Goal: Information Seeking & Learning: Learn about a topic

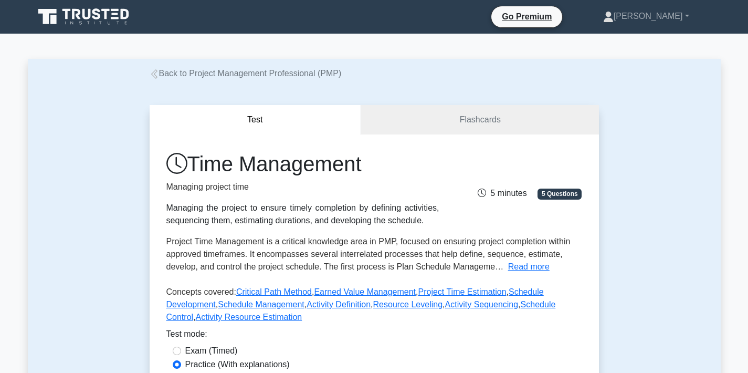
click at [657, 86] on div "Test Flashcards Time Management Managing project time Managing the project to e…" at bounding box center [374, 264] width 693 height 369
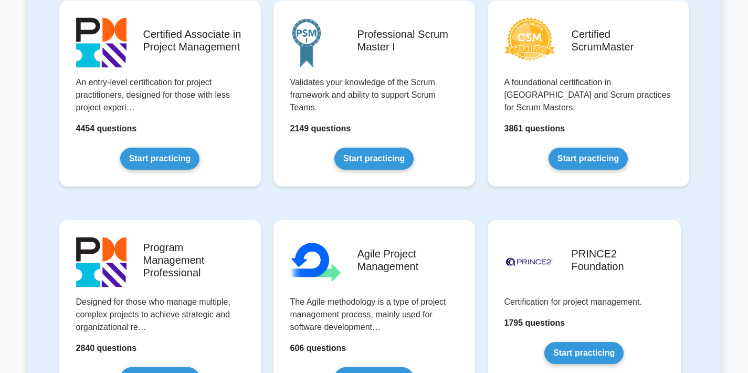
scroll to position [523, 0]
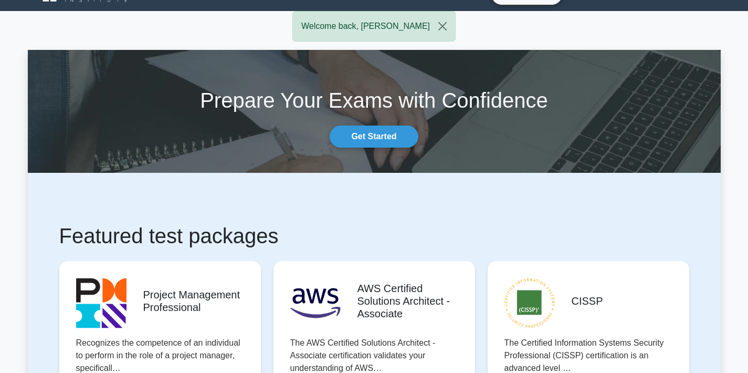
scroll to position [0, 0]
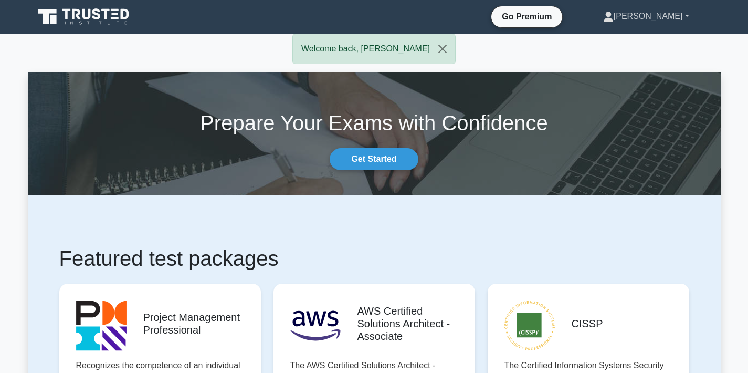
click at [684, 17] on link "[PERSON_NAME]" at bounding box center [646, 16] width 136 height 21
click at [648, 45] on link "Profile" at bounding box center [620, 41] width 83 height 17
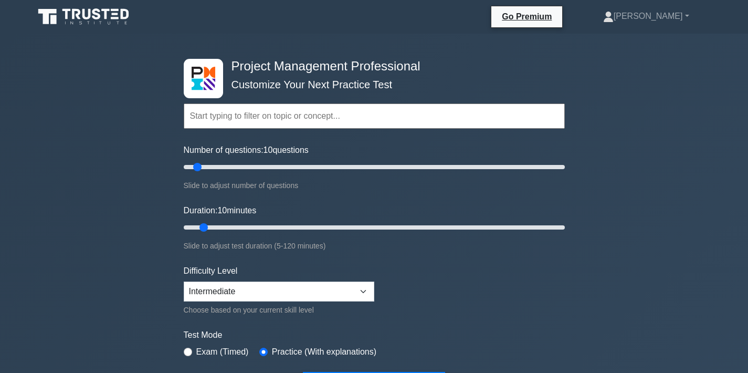
click at [471, 196] on form "Topics Scope Management Time Management Cost Management Quality Management Risk…" at bounding box center [374, 233] width 381 height 324
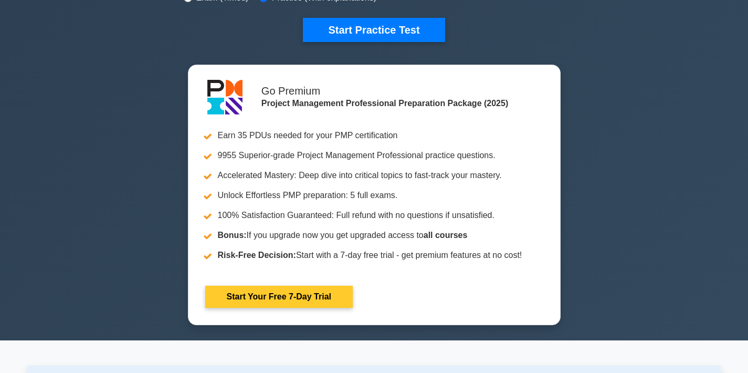
scroll to position [331, 0]
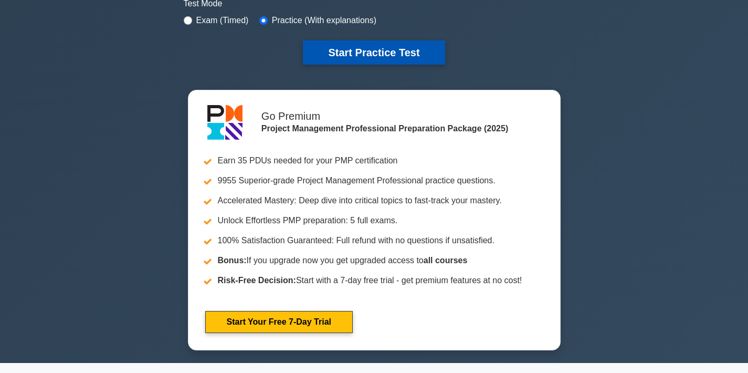
click at [393, 52] on button "Start Practice Test" at bounding box center [374, 52] width 142 height 24
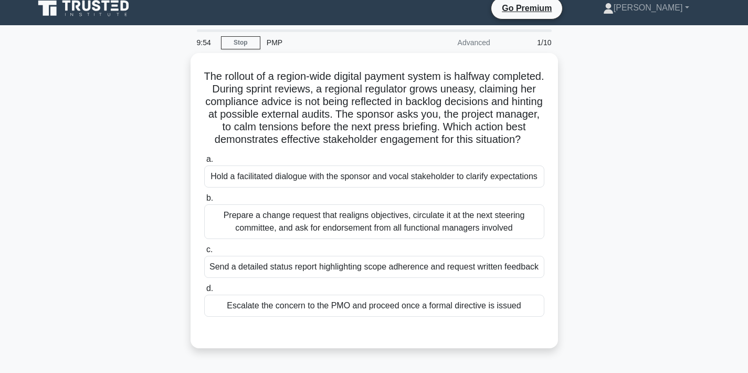
scroll to position [10, 0]
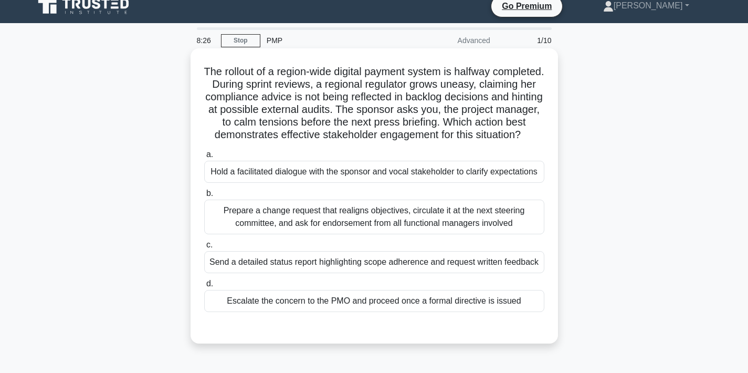
click at [434, 182] on div "Hold a facilitated dialogue with the sponsor and vocal stakeholder to clarify e…" at bounding box center [374, 172] width 340 height 22
click at [204, 158] on input "a. Hold a facilitated dialogue with the sponsor and vocal stakeholder to clarif…" at bounding box center [204, 154] width 0 height 7
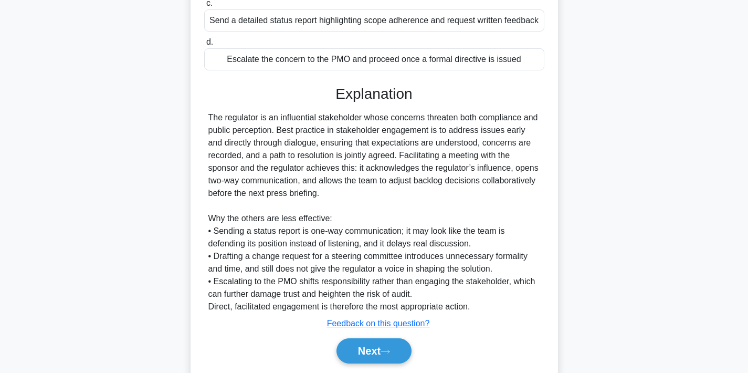
scroll to position [300, 0]
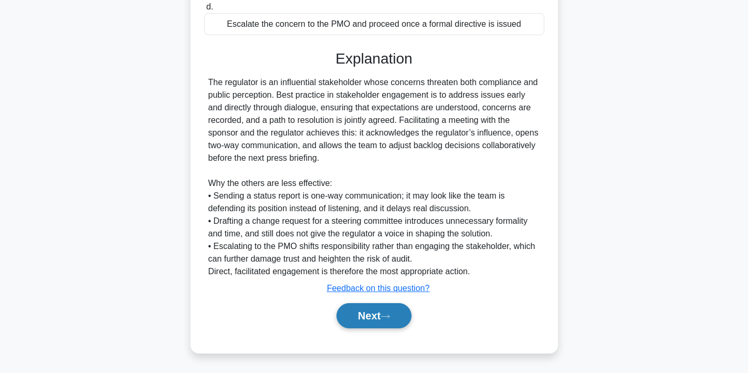
click at [371, 320] on button "Next" at bounding box center [374, 315] width 75 height 25
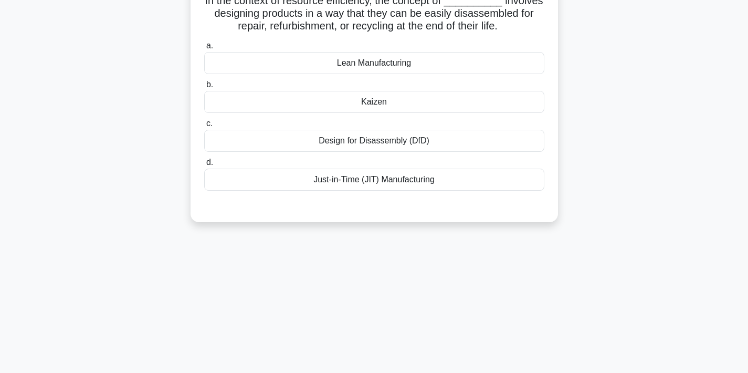
scroll to position [0, 0]
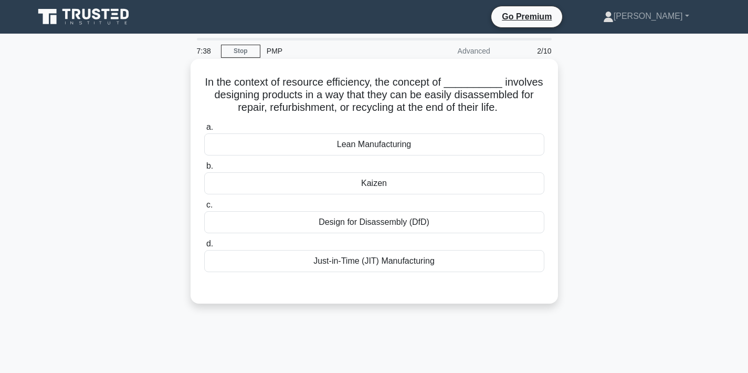
click at [419, 224] on div "Design for Disassembly (DfD)" at bounding box center [374, 222] width 340 height 22
click at [204, 208] on input "c. Design for Disassembly (DfD)" at bounding box center [204, 205] width 0 height 7
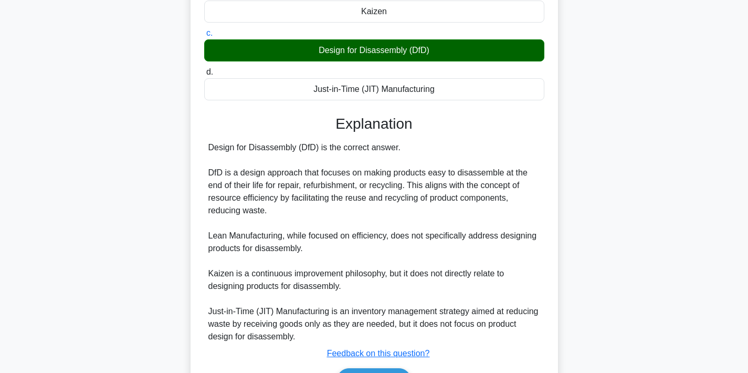
scroll to position [237, 0]
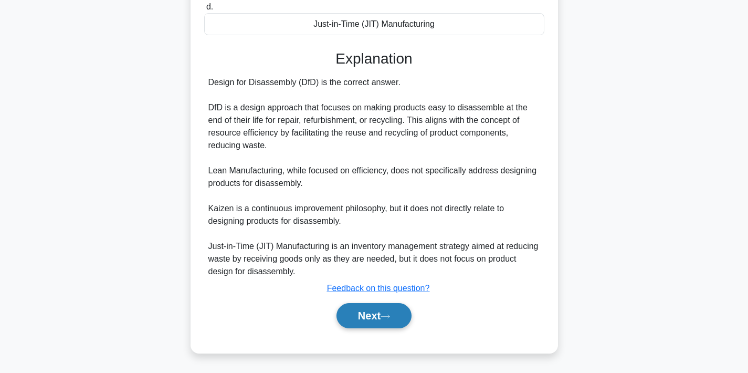
click at [364, 311] on button "Next" at bounding box center [374, 315] width 75 height 25
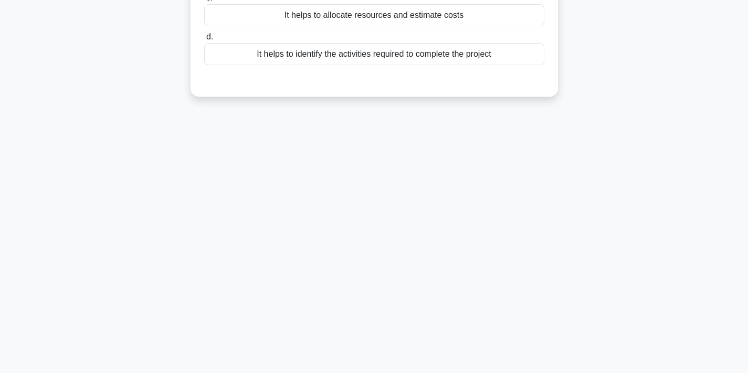
scroll to position [0, 0]
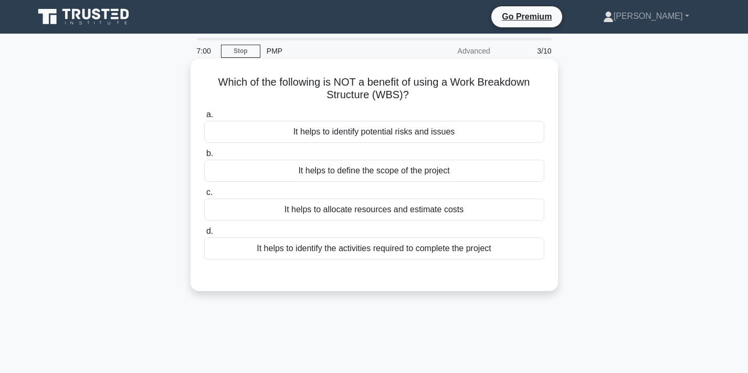
click at [411, 173] on div "It helps to define the scope of the project" at bounding box center [374, 171] width 340 height 22
click at [204, 157] on input "b. It helps to define the scope of the project" at bounding box center [204, 153] width 0 height 7
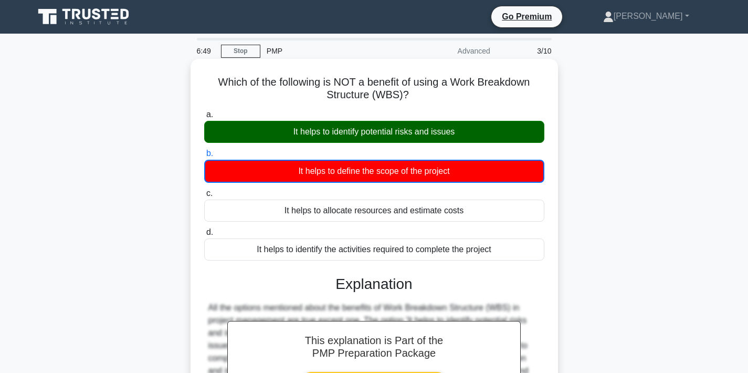
scroll to position [194, 0]
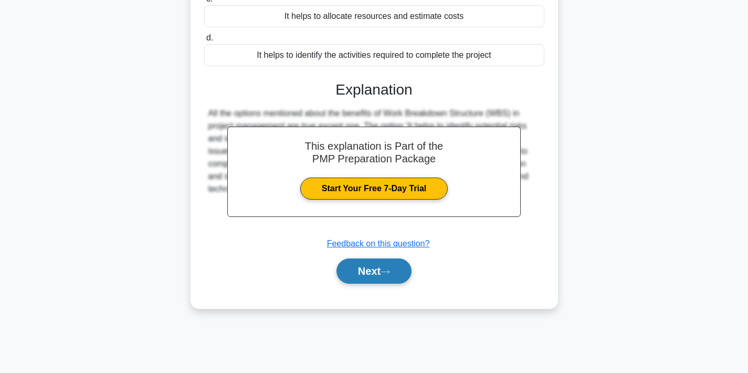
click at [368, 270] on button "Next" at bounding box center [374, 270] width 75 height 25
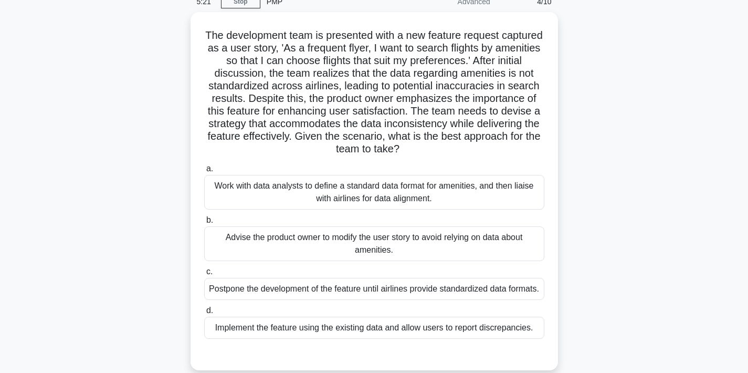
scroll to position [57, 0]
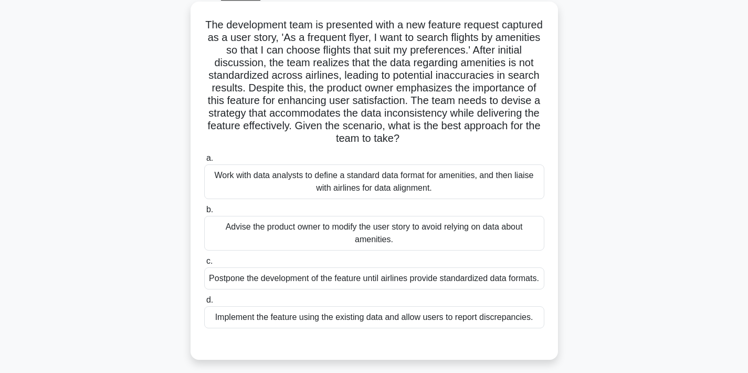
click at [425, 185] on div "Work with data analysts to define a standard data format for amenities, and the…" at bounding box center [374, 181] width 340 height 35
click at [204, 162] on input "a. Work with data analysts to define a standard data format for amenities, and …" at bounding box center [204, 158] width 0 height 7
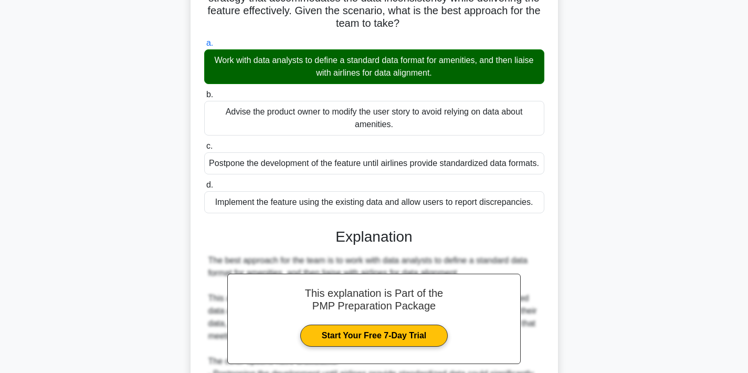
scroll to position [350, 0]
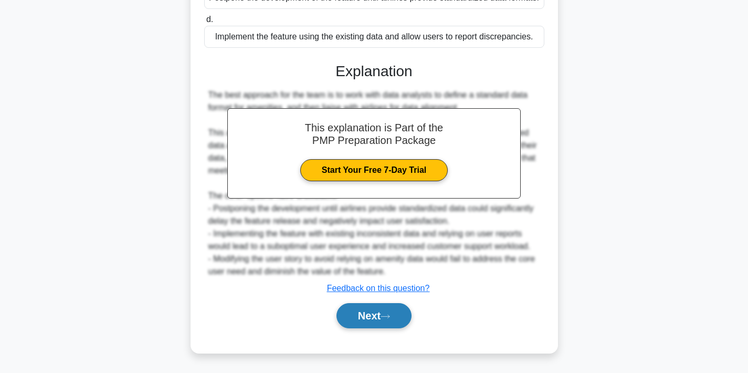
click at [371, 323] on button "Next" at bounding box center [374, 315] width 75 height 25
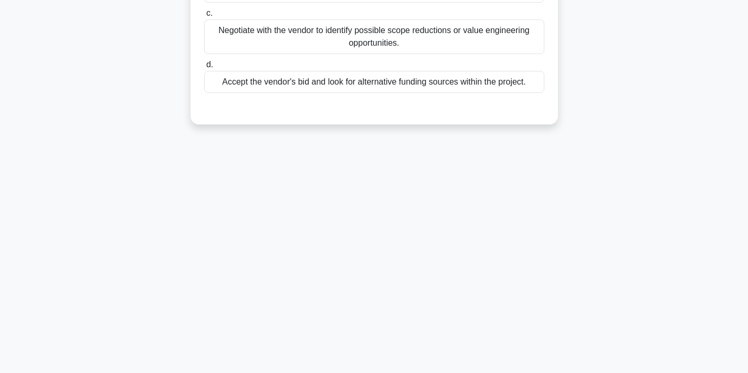
scroll to position [0, 0]
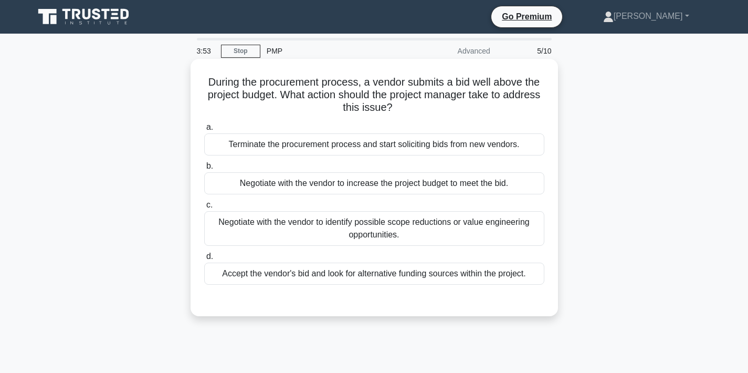
click at [444, 233] on div "Negotiate with the vendor to identify possible scope reductions or value engine…" at bounding box center [374, 228] width 340 height 35
click at [204, 208] on input "c. Negotiate with the vendor to identify possible scope reductions or value eng…" at bounding box center [204, 205] width 0 height 7
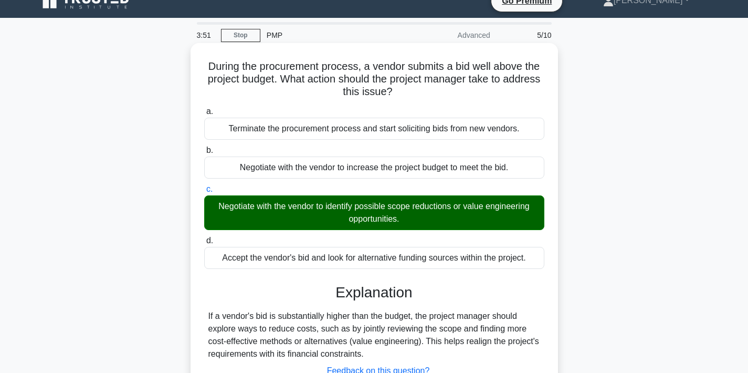
scroll to position [87, 0]
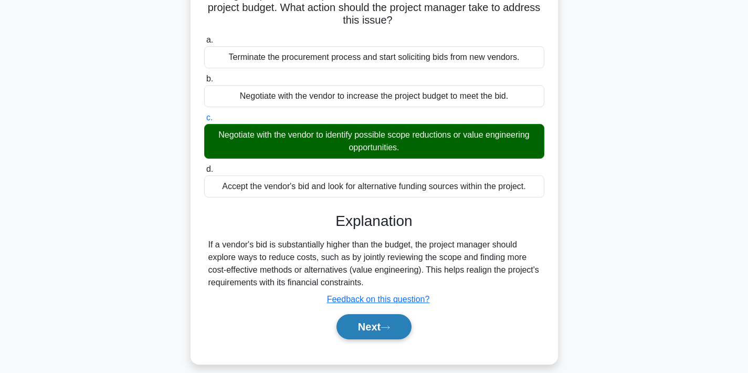
click at [372, 324] on button "Next" at bounding box center [374, 326] width 75 height 25
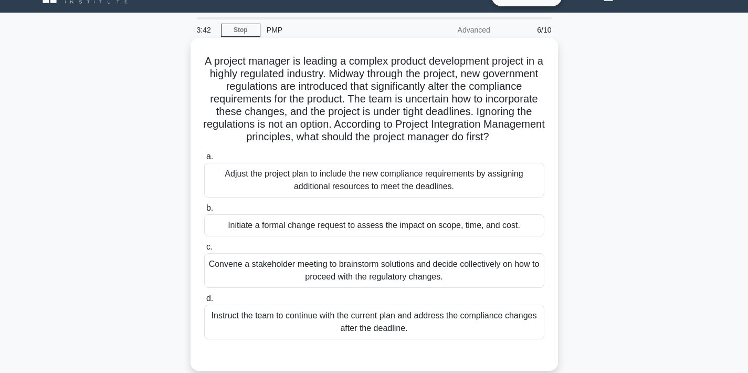
scroll to position [0, 0]
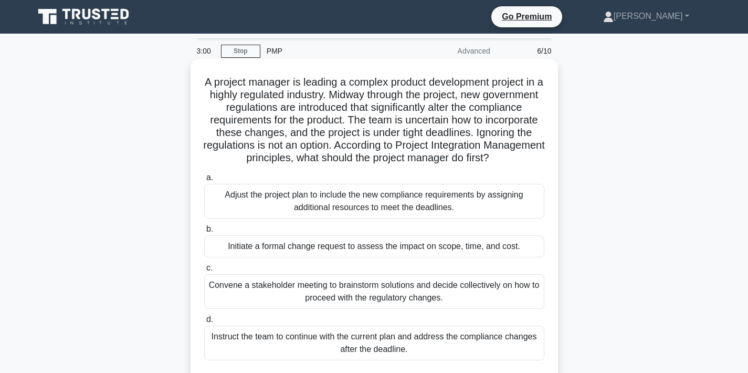
click at [480, 207] on div "Adjust the project plan to include the new compliance requirements by assigning…" at bounding box center [374, 201] width 340 height 35
click at [204, 181] on input "a. Adjust the project plan to include the new compliance requirements by assign…" at bounding box center [204, 177] width 0 height 7
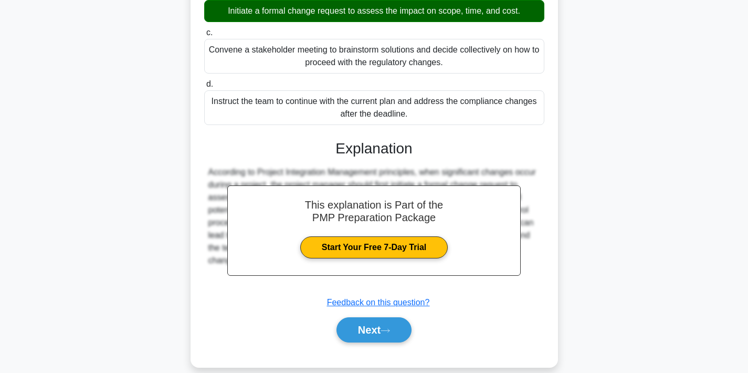
scroll to position [238, 0]
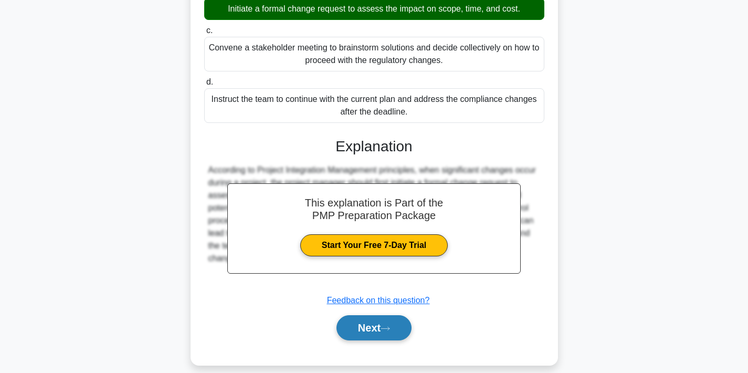
click at [371, 327] on button "Next" at bounding box center [374, 327] width 75 height 25
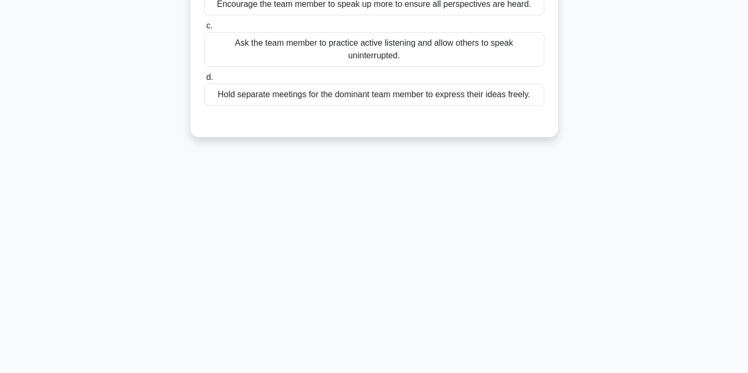
scroll to position [0, 0]
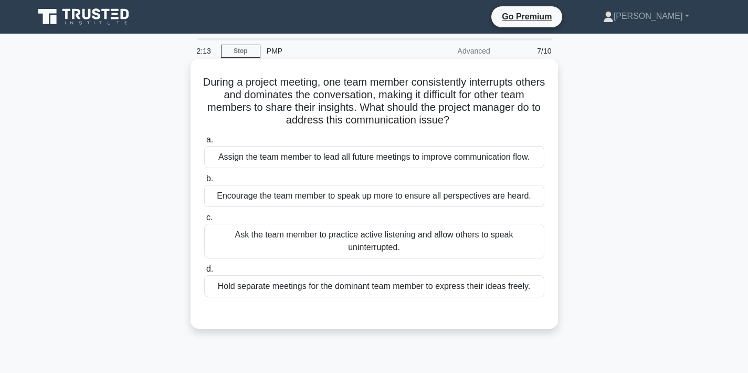
click at [413, 244] on div "Ask the team member to practice active listening and allow others to speak unin…" at bounding box center [374, 241] width 340 height 35
click at [204, 221] on input "c. Ask the team member to practice active listening and allow others to speak u…" at bounding box center [204, 217] width 0 height 7
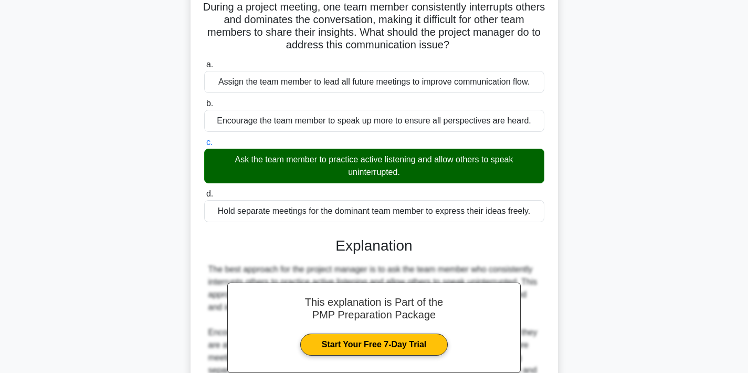
scroll to position [237, 0]
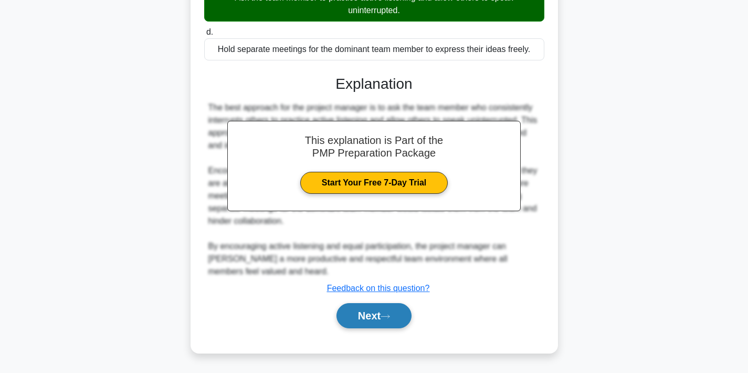
click at [382, 314] on button "Next" at bounding box center [374, 315] width 75 height 25
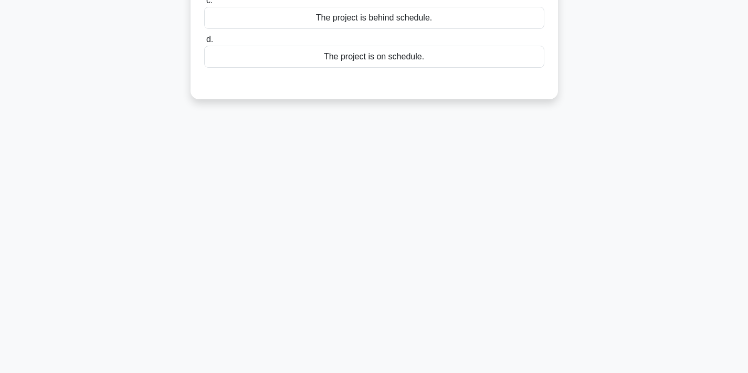
scroll to position [0, 0]
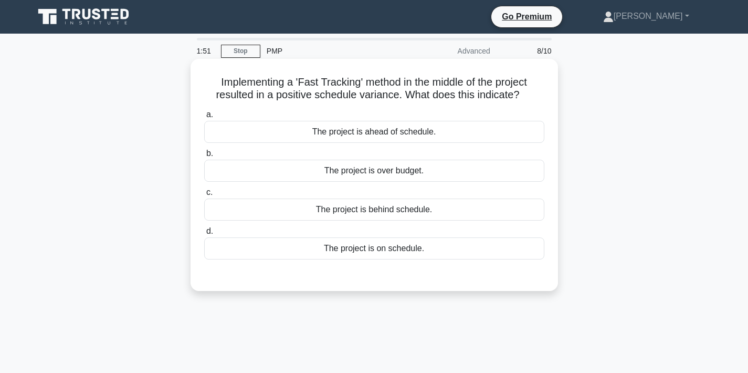
click at [376, 134] on div "The project is ahead of schedule." at bounding box center [374, 132] width 340 height 22
click at [204, 118] on input "a. The project is ahead of schedule." at bounding box center [204, 114] width 0 height 7
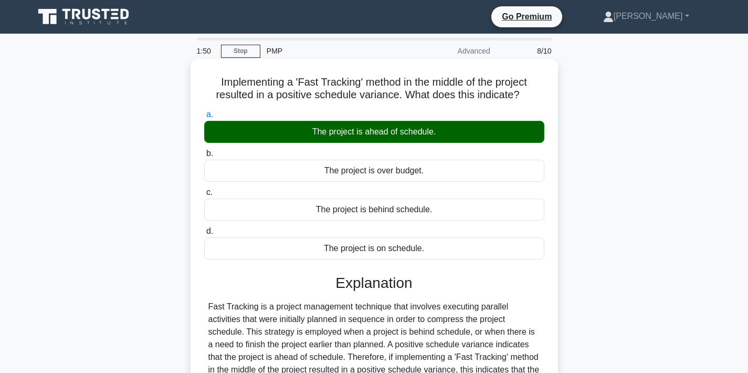
scroll to position [194, 0]
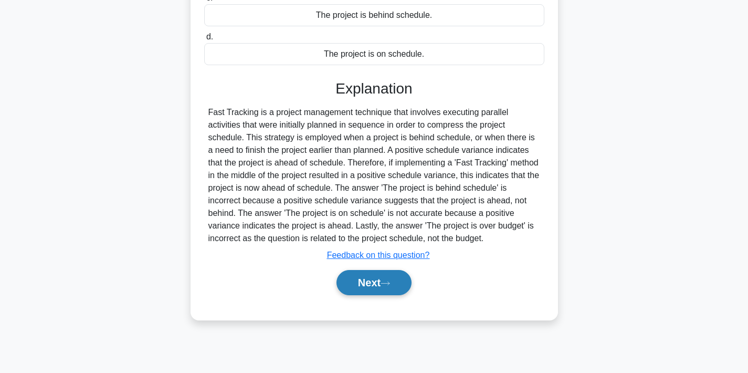
click at [360, 284] on button "Next" at bounding box center [374, 282] width 75 height 25
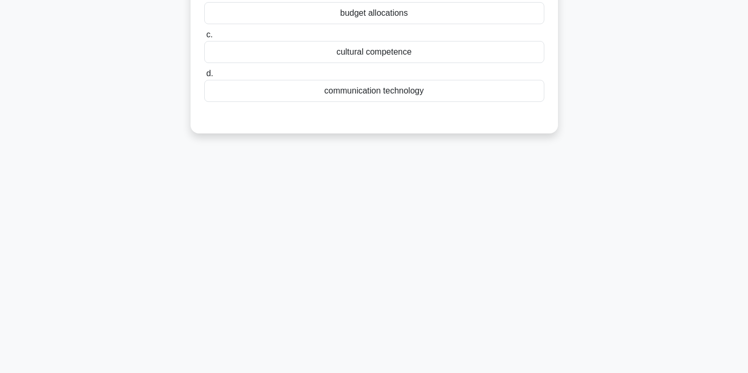
scroll to position [0, 0]
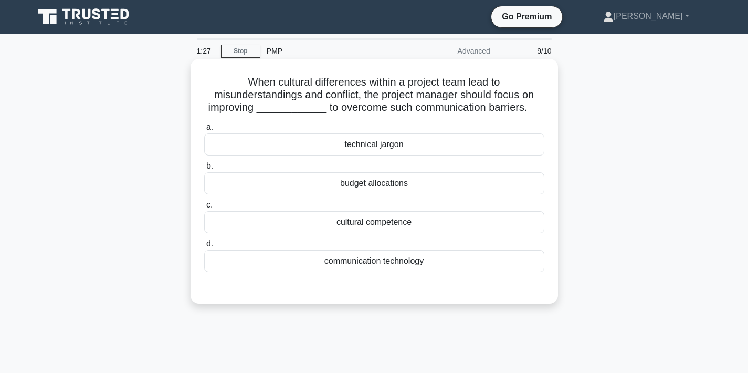
click at [373, 220] on div "cultural competence" at bounding box center [374, 222] width 340 height 22
click at [204, 208] on input "c. cultural competence" at bounding box center [204, 205] width 0 height 7
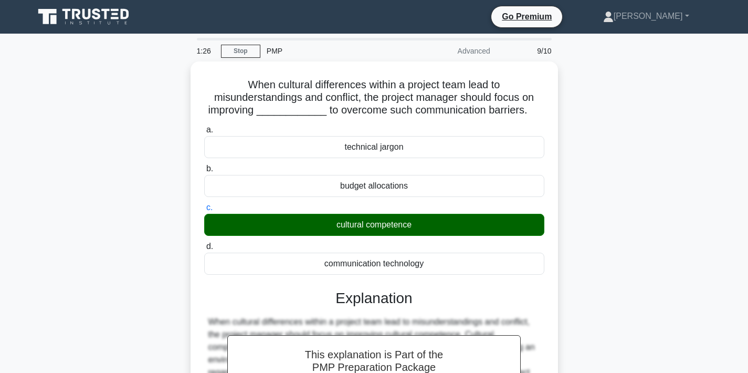
scroll to position [224, 0]
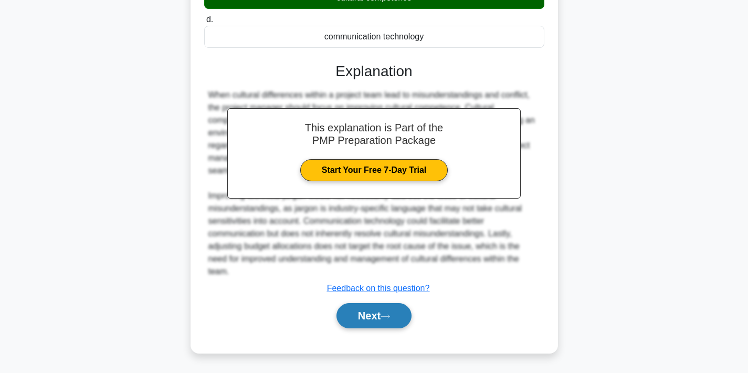
click at [346, 320] on button "Next" at bounding box center [374, 315] width 75 height 25
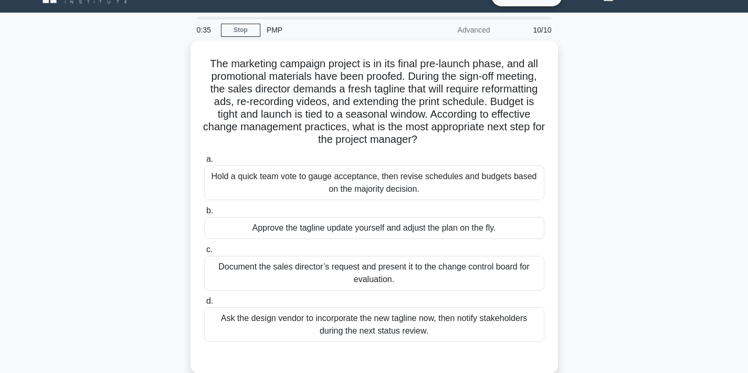
scroll to position [23, 0]
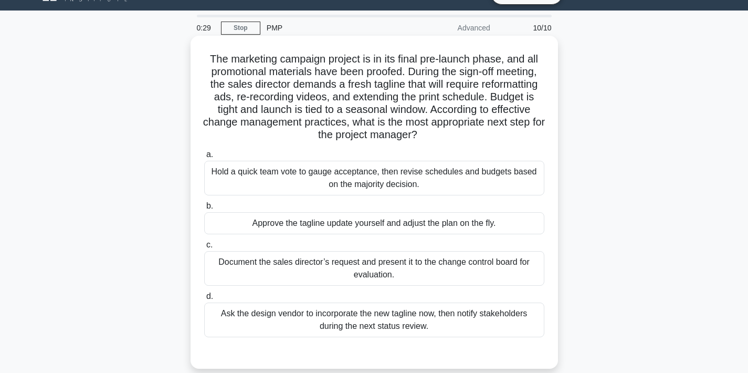
click at [468, 263] on div "Document the sales director’s request and present it to the change control boar…" at bounding box center [374, 268] width 340 height 35
click at [204, 248] on input "c. Document the sales director’s request and present it to the change control b…" at bounding box center [204, 244] width 0 height 7
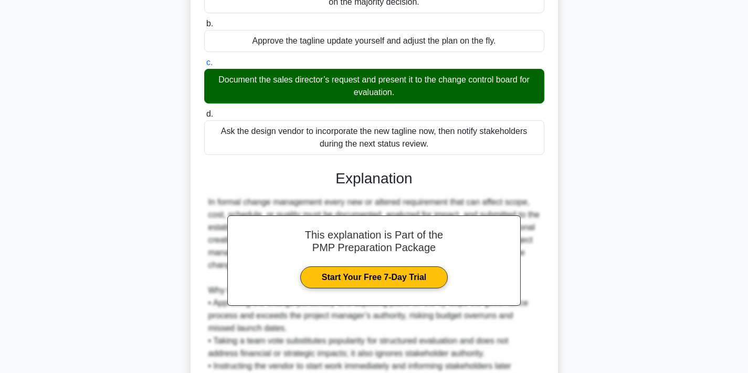
scroll to position [298, 0]
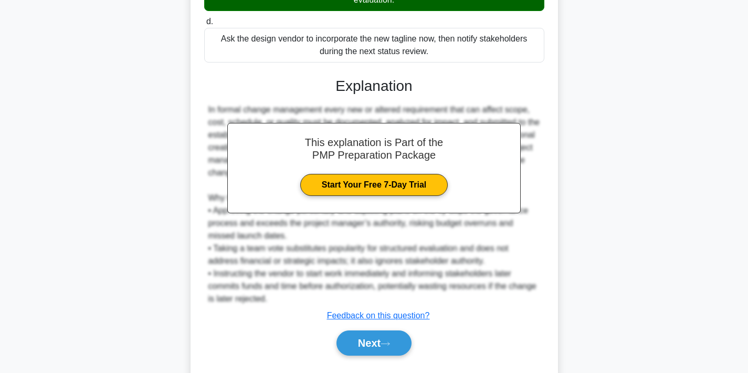
drag, startPoint x: 374, startPoint y: 349, endPoint x: 430, endPoint y: 337, distance: 58.1
click at [373, 349] on button "Next" at bounding box center [374, 342] width 75 height 25
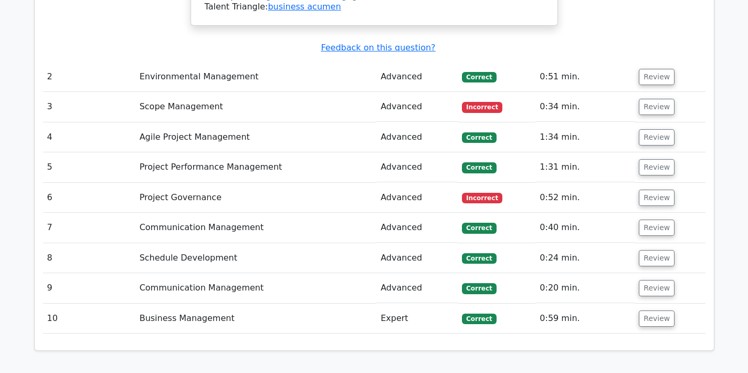
scroll to position [1604, 0]
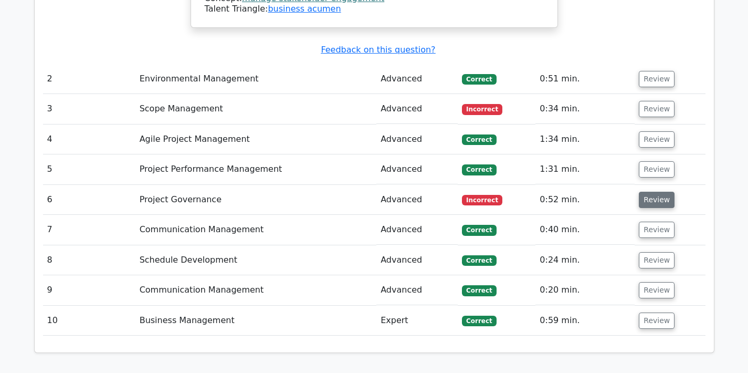
click at [652, 192] on button "Review" at bounding box center [657, 200] width 36 height 16
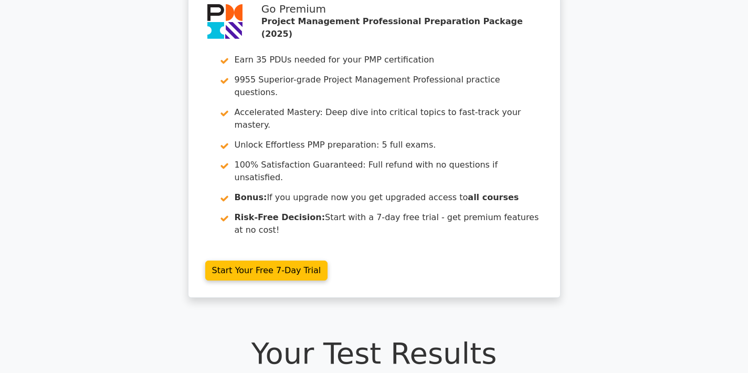
scroll to position [0, 0]
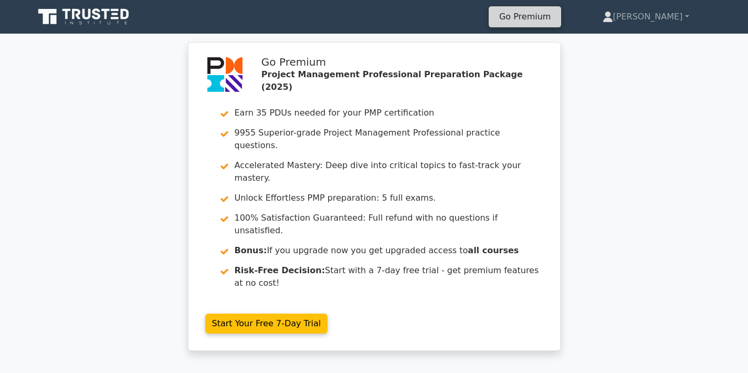
click at [557, 19] on link "Go Premium" at bounding box center [525, 16] width 64 height 14
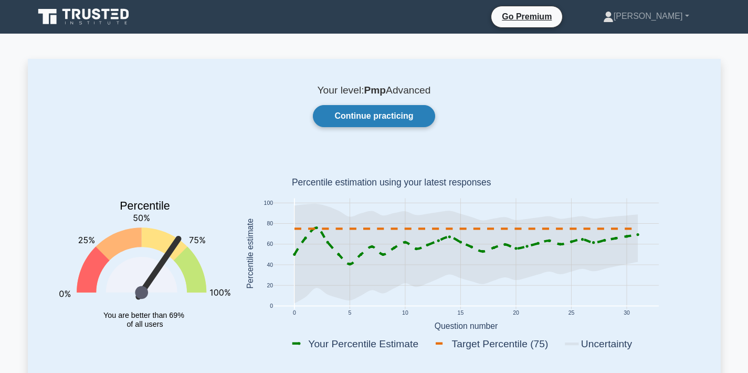
click at [381, 115] on link "Continue practicing" at bounding box center [374, 116] width 122 height 22
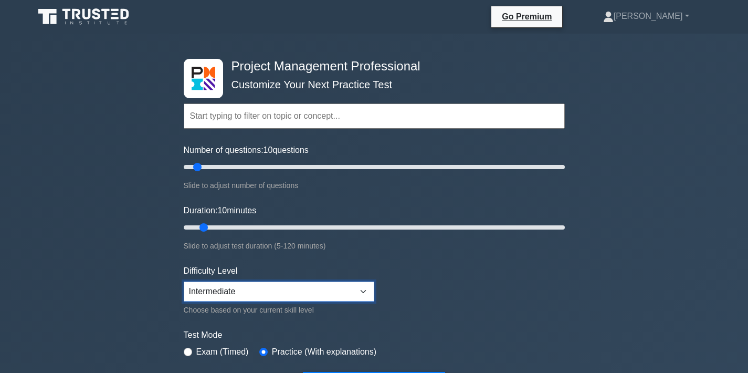
select select "expert"
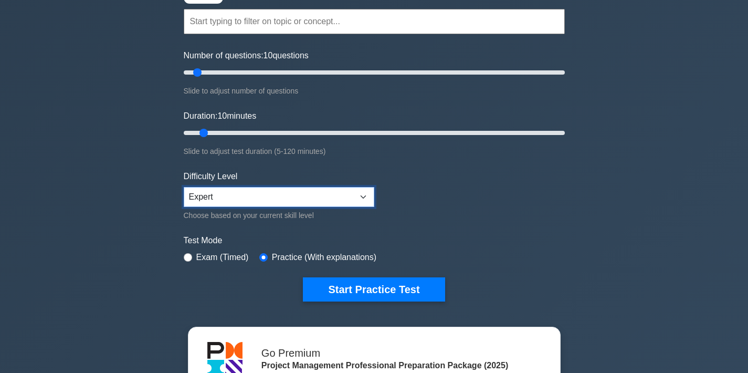
scroll to position [196, 0]
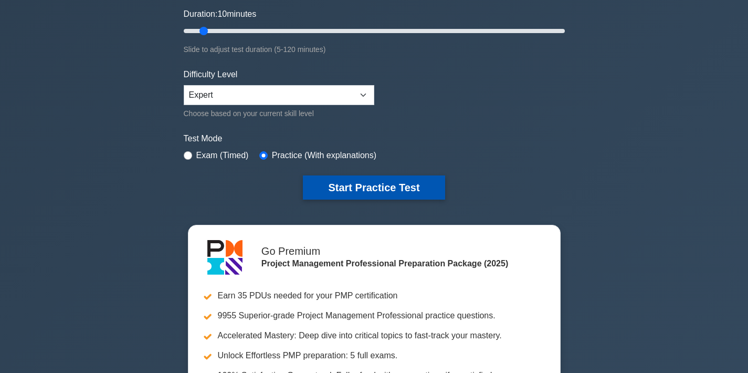
click at [402, 190] on button "Start Practice Test" at bounding box center [374, 187] width 142 height 24
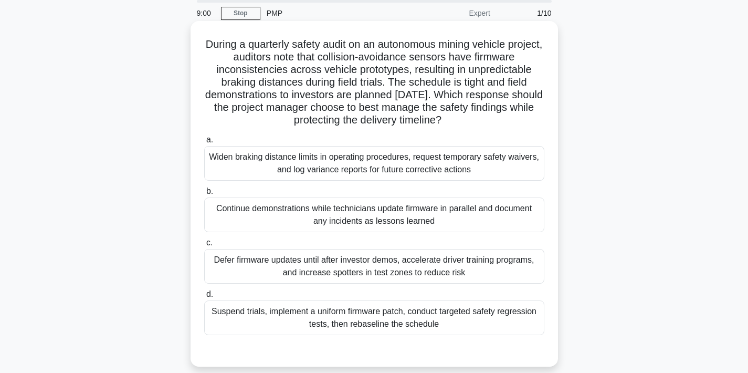
scroll to position [47, 0]
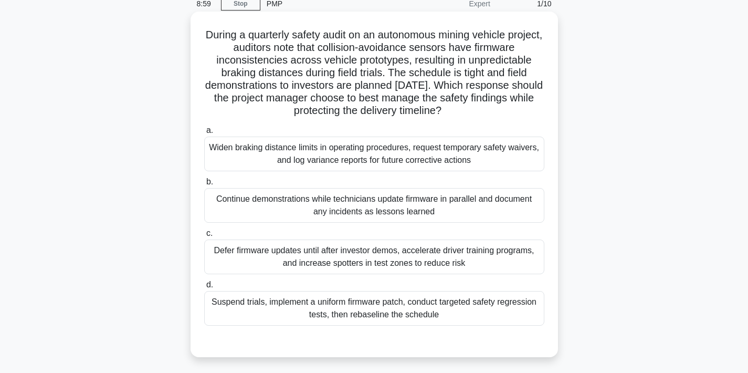
click at [407, 155] on div "Widen braking distance limits in operating procedures, request temporary safety…" at bounding box center [374, 153] width 340 height 35
click at [204, 134] on input "a. Widen braking distance limits in operating procedures, request temporary saf…" at bounding box center [204, 130] width 0 height 7
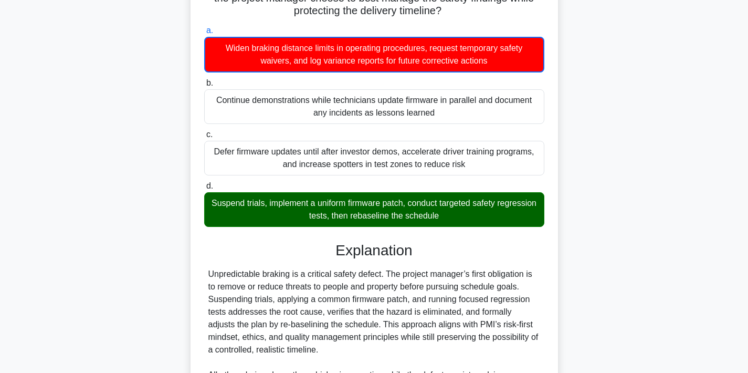
scroll to position [307, 0]
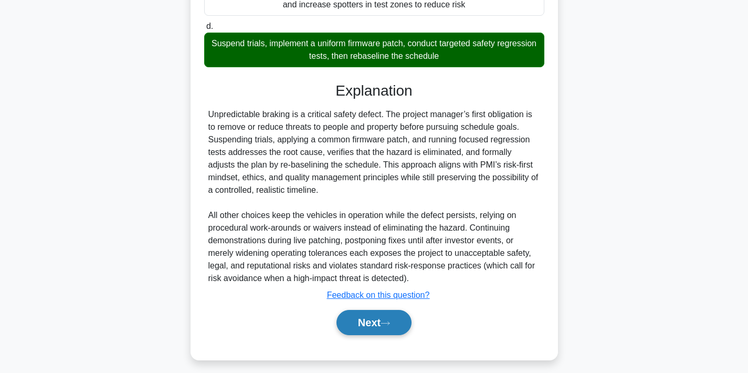
click at [385, 324] on button "Next" at bounding box center [374, 322] width 75 height 25
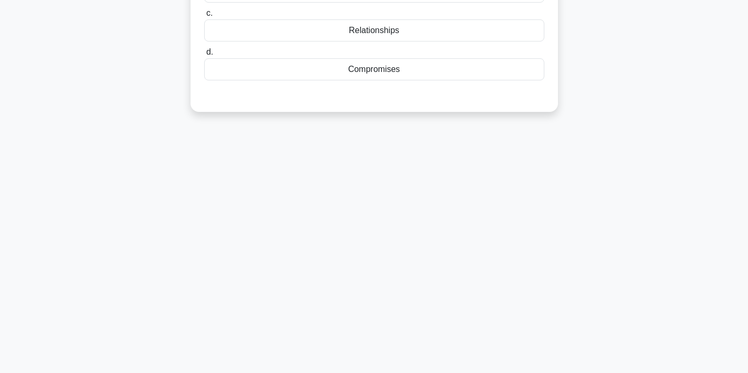
scroll to position [0, 0]
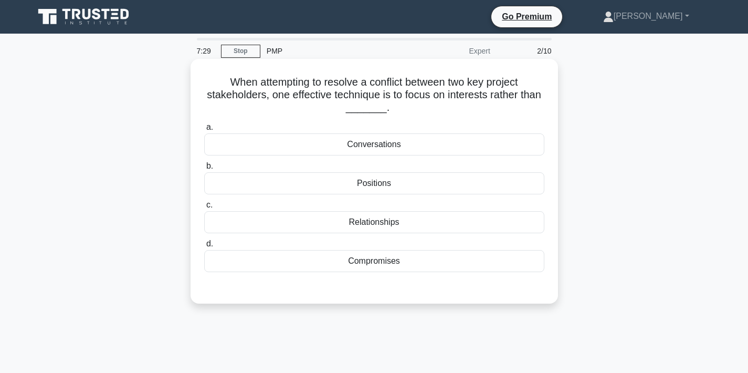
click at [381, 183] on div "Positions" at bounding box center [374, 183] width 340 height 22
click at [204, 170] on input "b. Positions" at bounding box center [204, 166] width 0 height 7
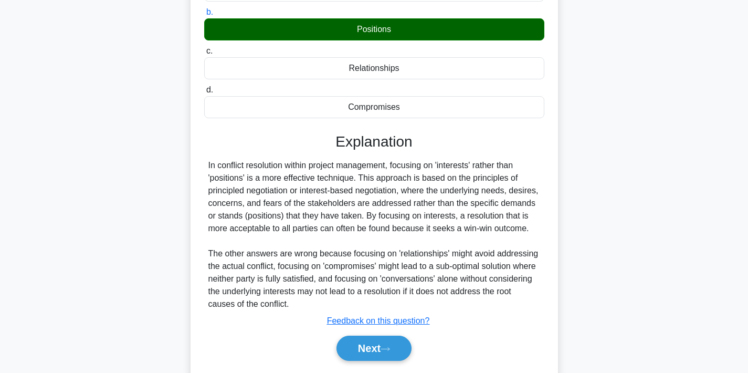
scroll to position [184, 0]
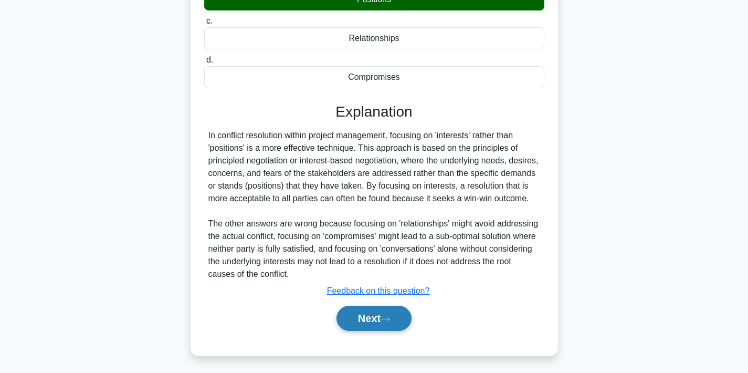
click at [356, 324] on button "Next" at bounding box center [374, 318] width 75 height 25
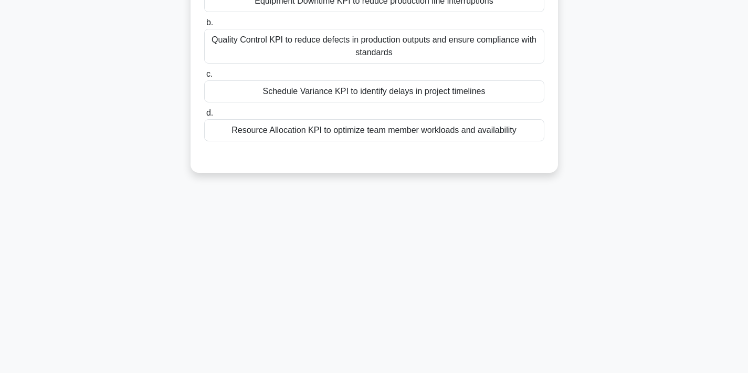
scroll to position [0, 0]
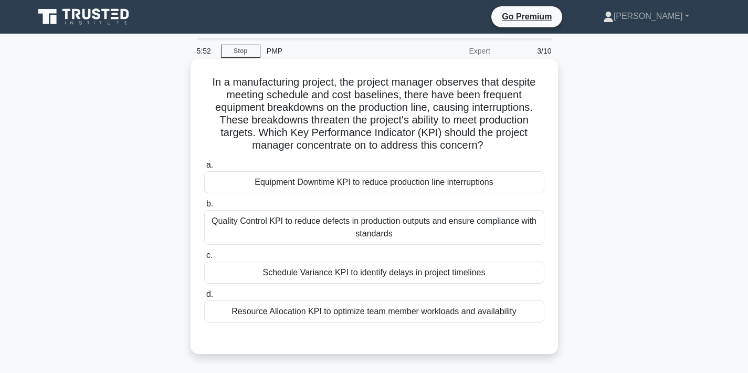
click at [449, 234] on div "Quality Control KPI to reduce defects in production outputs and ensure complian…" at bounding box center [374, 227] width 340 height 35
click at [204, 207] on input "b. Quality Control KPI to reduce defects in production outputs and ensure compl…" at bounding box center [204, 204] width 0 height 7
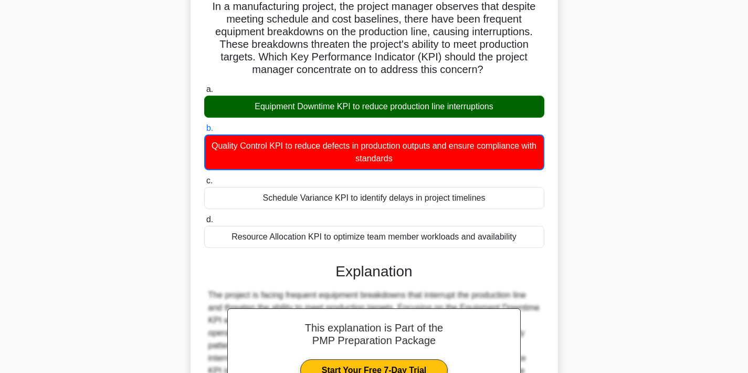
scroll to position [213, 0]
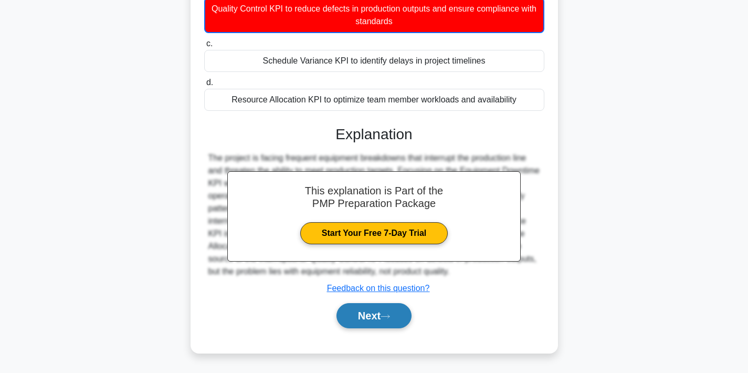
click at [378, 314] on button "Next" at bounding box center [374, 315] width 75 height 25
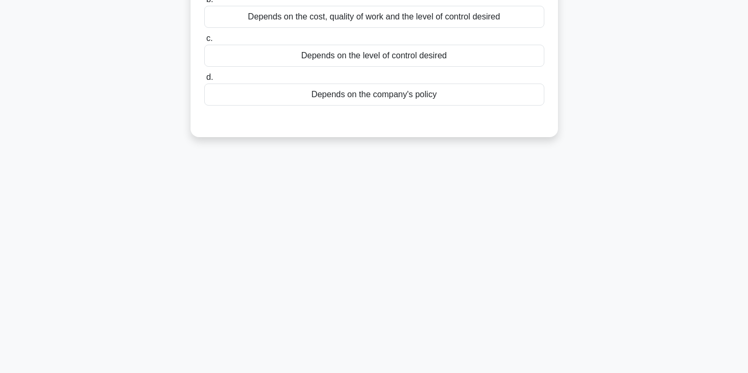
scroll to position [0, 0]
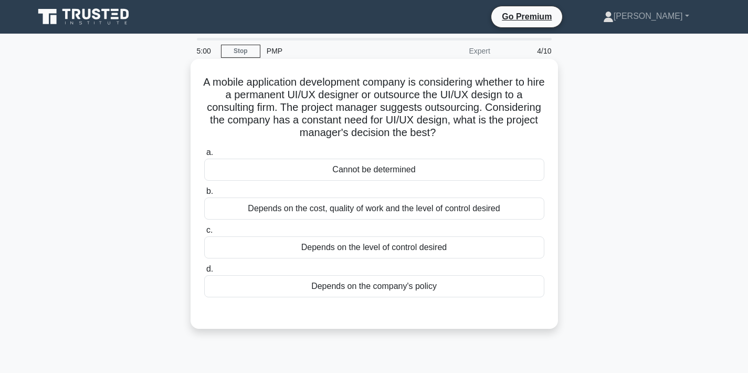
click at [482, 216] on div "Depends on the cost, quality of work and the level of control desired" at bounding box center [374, 208] width 340 height 22
click at [204, 195] on input "b. Depends on the cost, quality of work and the level of control desired" at bounding box center [204, 191] width 0 height 7
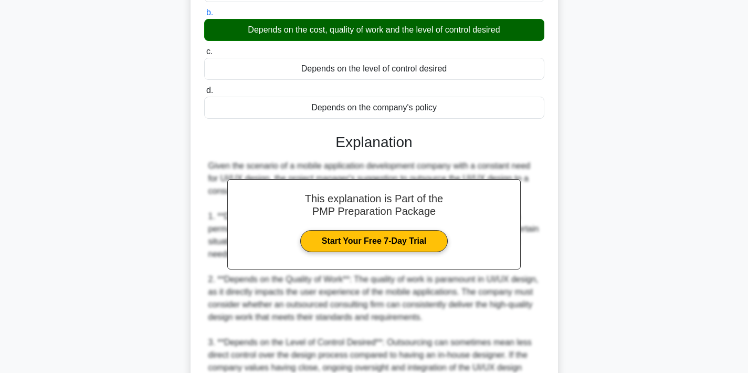
scroll to position [388, 0]
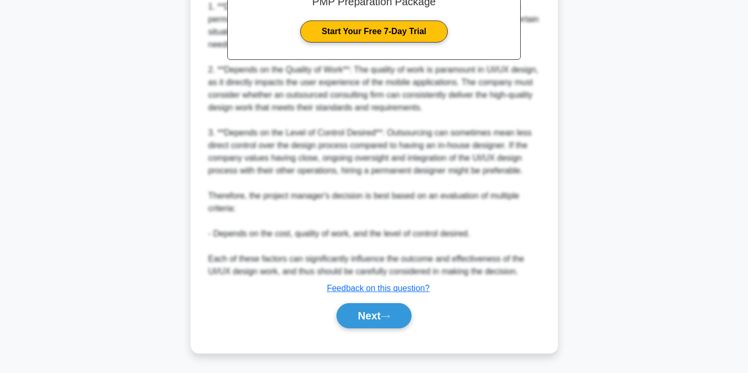
drag, startPoint x: 369, startPoint y: 311, endPoint x: 436, endPoint y: 304, distance: 67.5
click at [369, 312] on button "Next" at bounding box center [374, 315] width 75 height 25
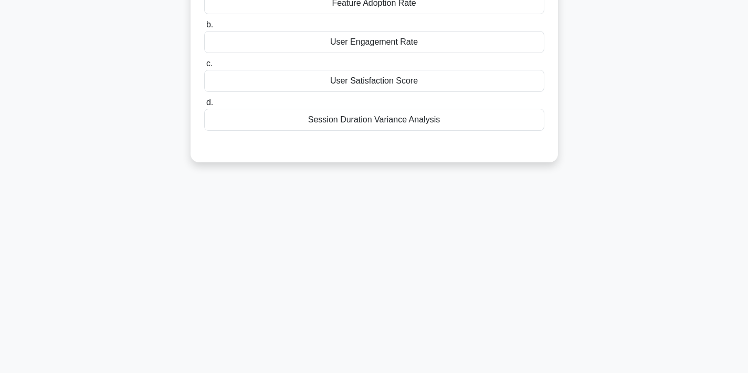
scroll to position [0, 0]
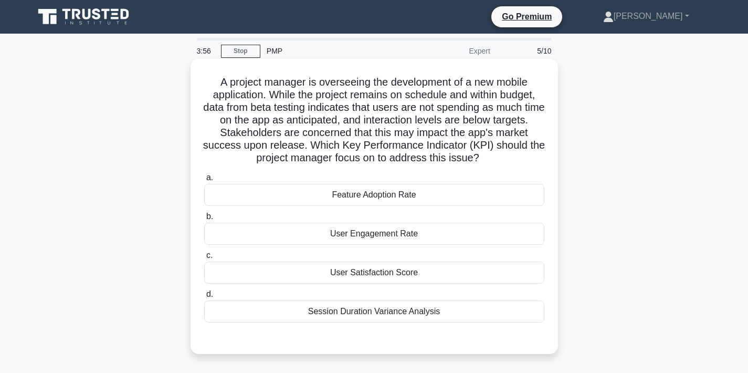
click at [437, 201] on div "Feature Adoption Rate" at bounding box center [374, 195] width 340 height 22
click at [204, 181] on input "a. Feature Adoption Rate" at bounding box center [204, 177] width 0 height 7
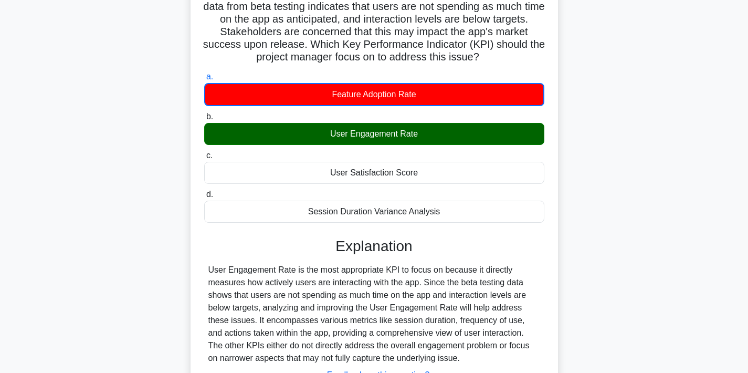
scroll to position [165, 0]
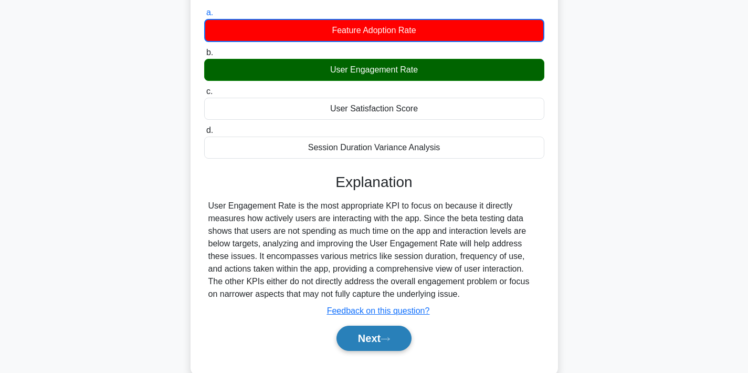
click at [377, 335] on button "Next" at bounding box center [374, 337] width 75 height 25
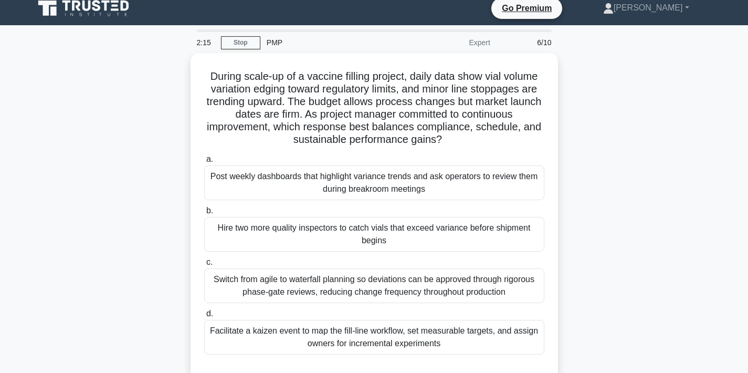
scroll to position [13, 0]
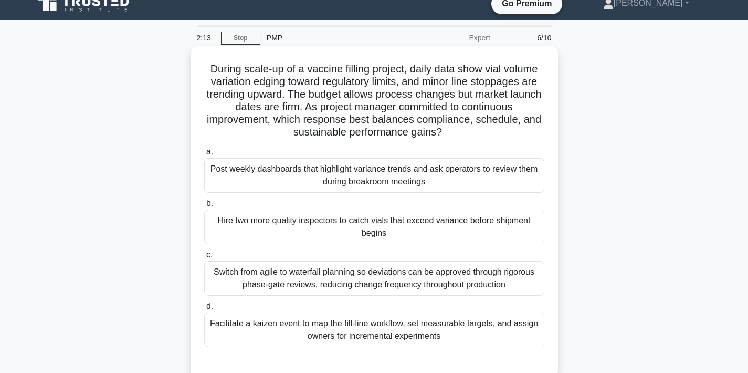
click at [384, 167] on div "Post weekly dashboards that highlight variance trends and ask operators to revi…" at bounding box center [374, 175] width 340 height 35
click at [204, 155] on input "a. Post weekly dashboards that highlight variance trends and ask operators to r…" at bounding box center [204, 152] width 0 height 7
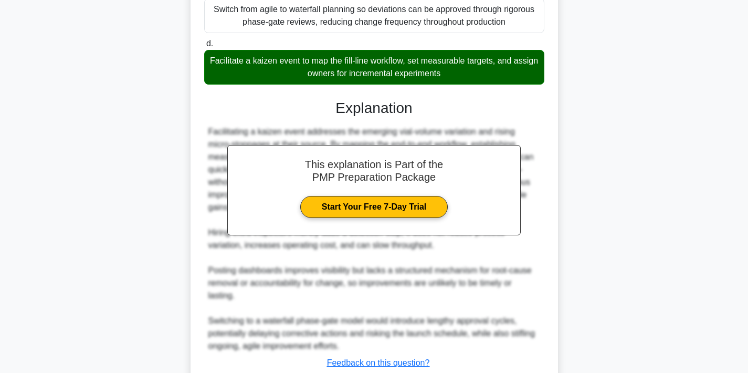
scroll to position [351, 0]
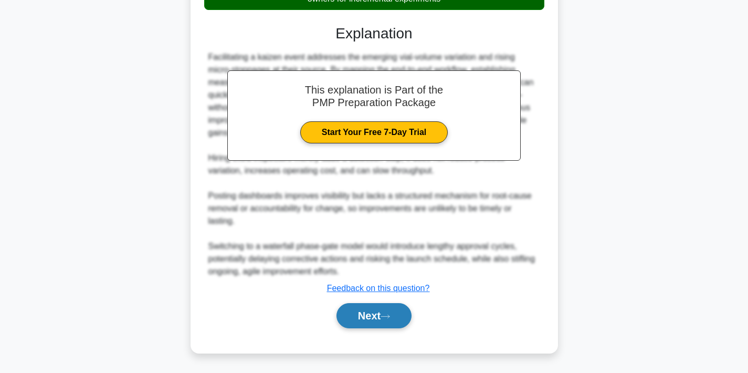
click at [376, 323] on button "Next" at bounding box center [374, 315] width 75 height 25
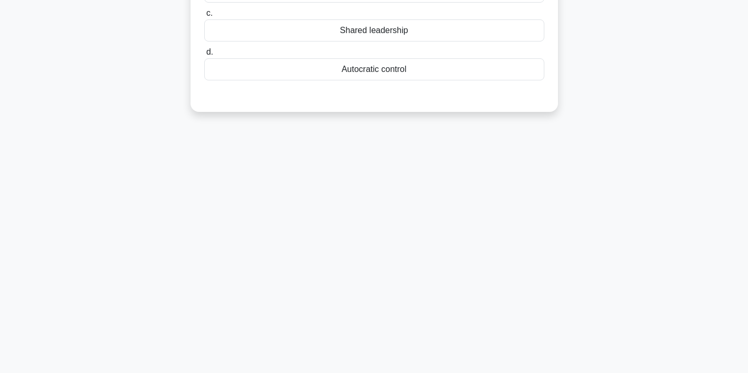
scroll to position [0, 0]
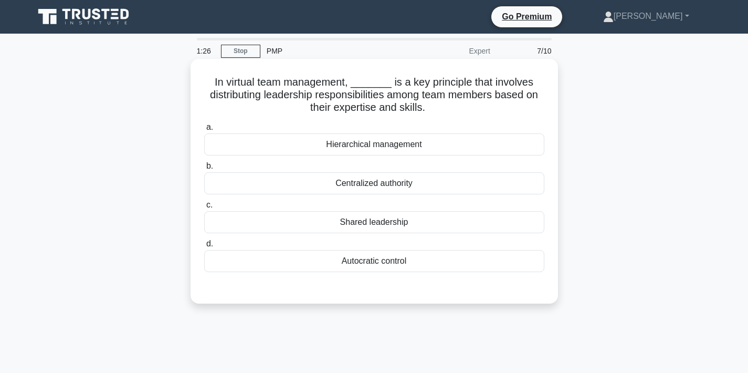
click at [458, 227] on div "Shared leadership" at bounding box center [374, 222] width 340 height 22
click at [204, 208] on input "c. Shared leadership" at bounding box center [204, 205] width 0 height 7
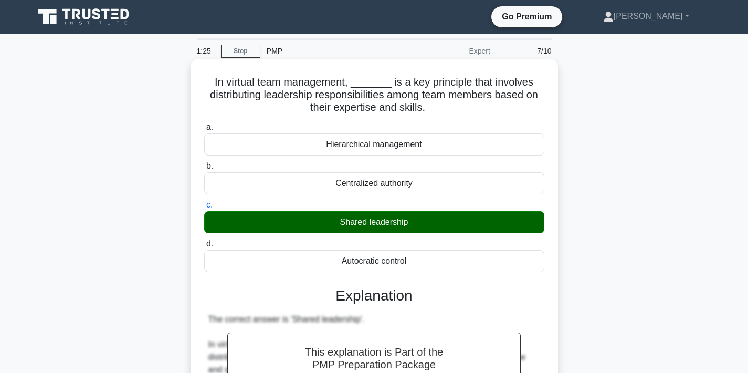
scroll to position [350, 0]
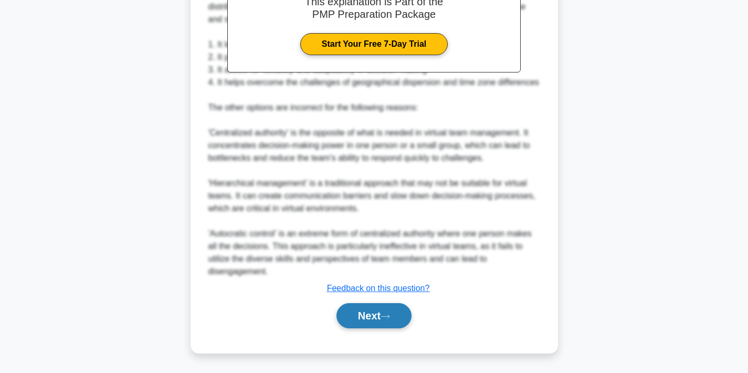
click at [371, 312] on button "Next" at bounding box center [374, 315] width 75 height 25
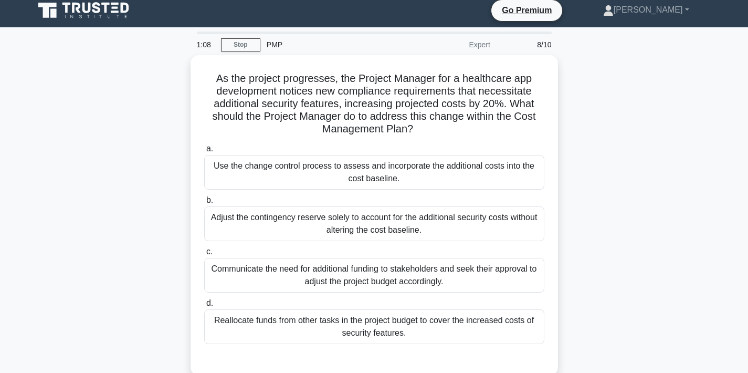
scroll to position [8, 0]
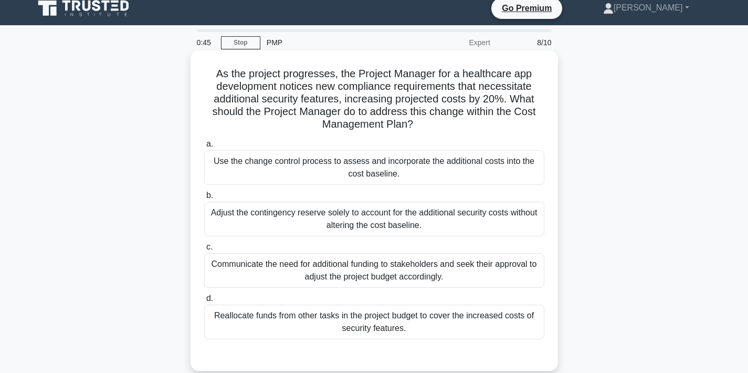
click at [466, 170] on div "Use the change control process to assess and incorporate the additional costs i…" at bounding box center [374, 167] width 340 height 35
click at [204, 148] on input "a. Use the change control process to assess and incorporate the additional cost…" at bounding box center [204, 144] width 0 height 7
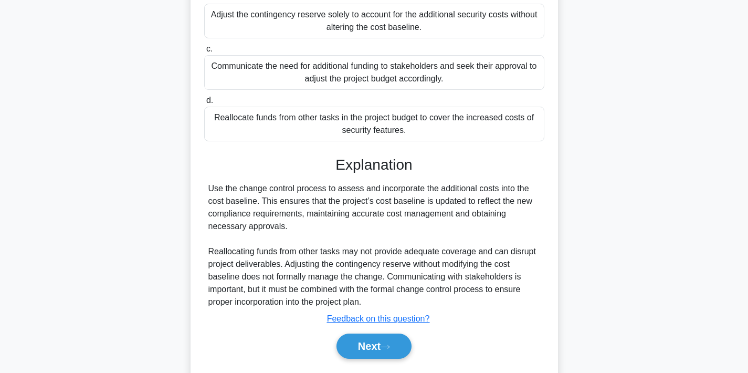
scroll to position [237, 0]
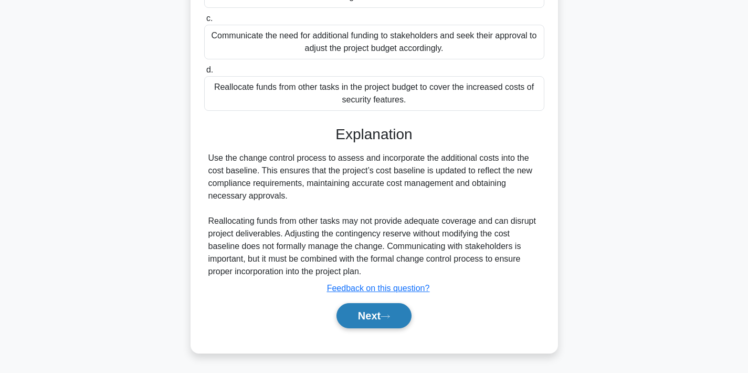
click at [361, 320] on button "Next" at bounding box center [374, 315] width 75 height 25
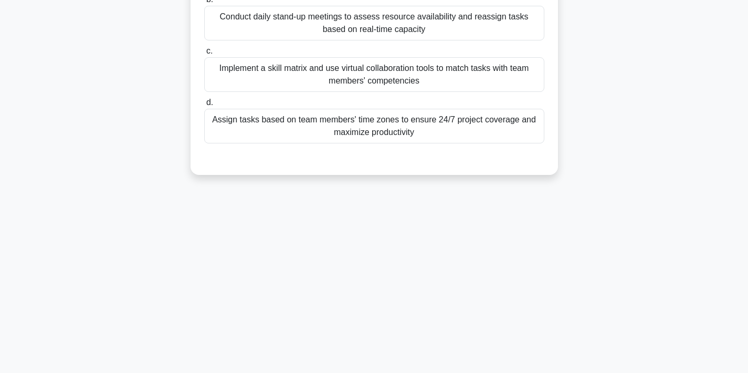
scroll to position [0, 0]
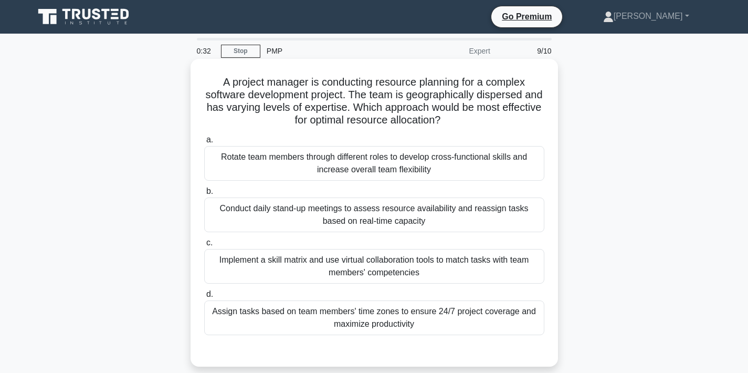
click at [425, 224] on div "Conduct daily stand-up meetings to assess resource availability and reassign ta…" at bounding box center [374, 214] width 340 height 35
click at [204, 195] on input "b. Conduct daily stand-up meetings to assess resource availability and reassign…" at bounding box center [204, 191] width 0 height 7
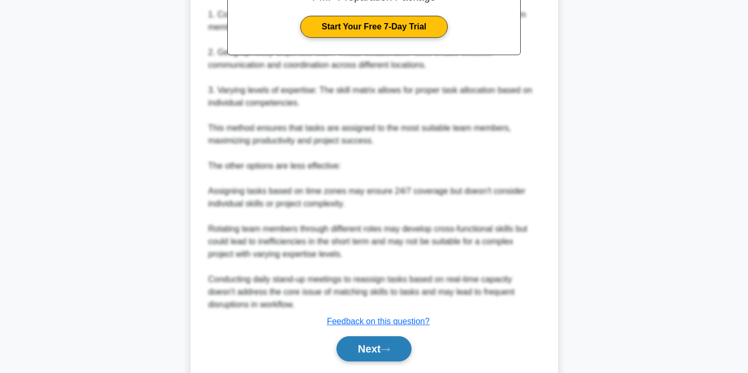
click at [371, 346] on button "Next" at bounding box center [374, 348] width 75 height 25
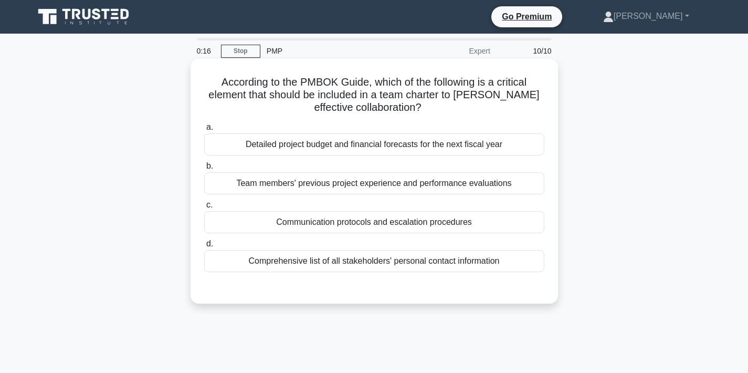
click at [484, 184] on div "Team members' previous project experience and performance evaluations" at bounding box center [374, 183] width 340 height 22
click at [204, 170] on input "b. Team members' previous project experience and performance evaluations" at bounding box center [204, 166] width 0 height 7
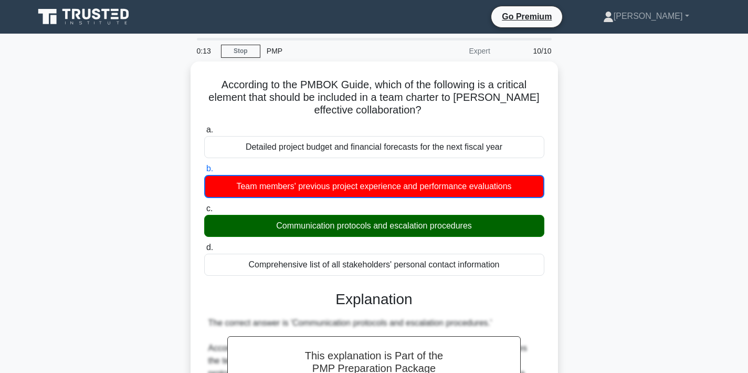
scroll to position [339, 0]
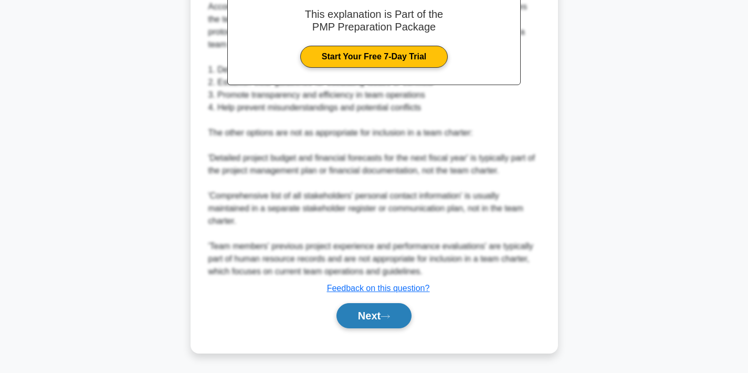
click at [359, 311] on button "Next" at bounding box center [374, 315] width 75 height 25
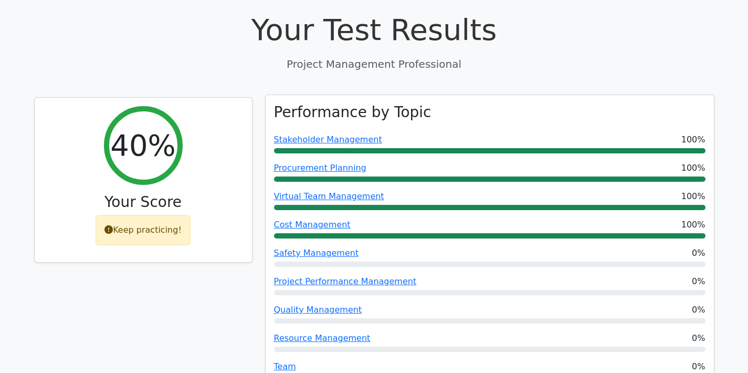
scroll to position [390, 0]
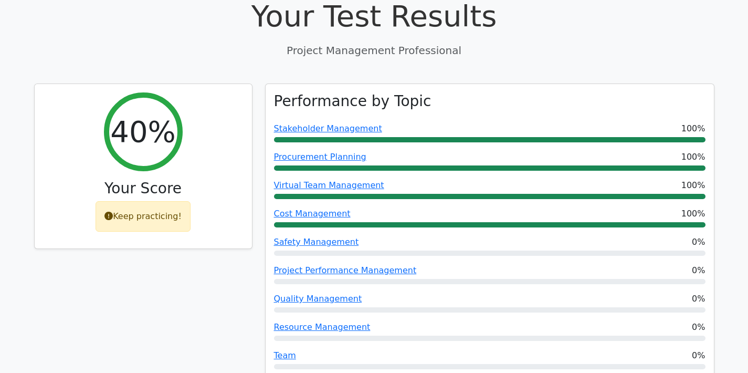
click at [223, 272] on div "40% Your Score Keep practicing!" at bounding box center [143, 241] width 231 height 316
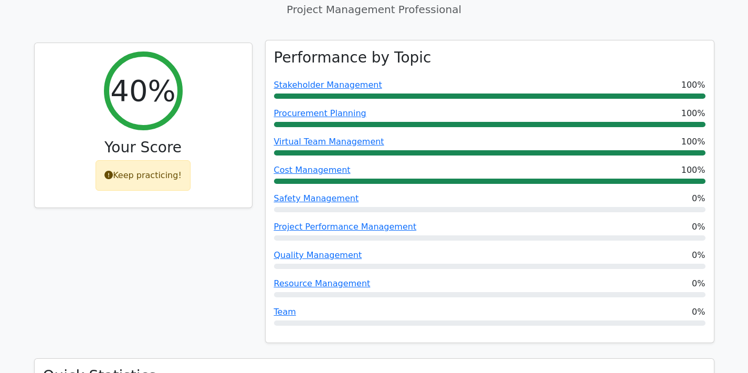
scroll to position [419, 0]
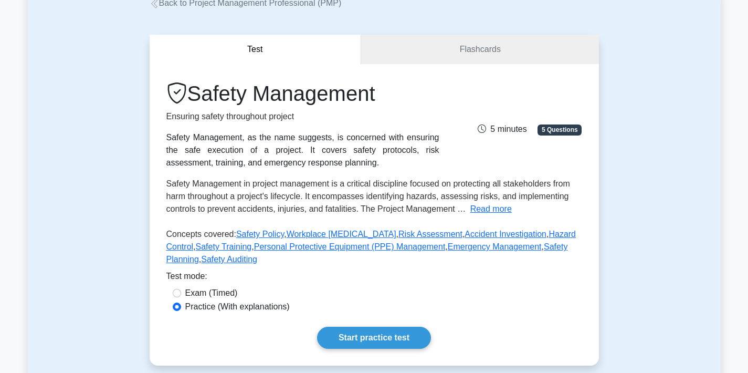
scroll to position [92, 0]
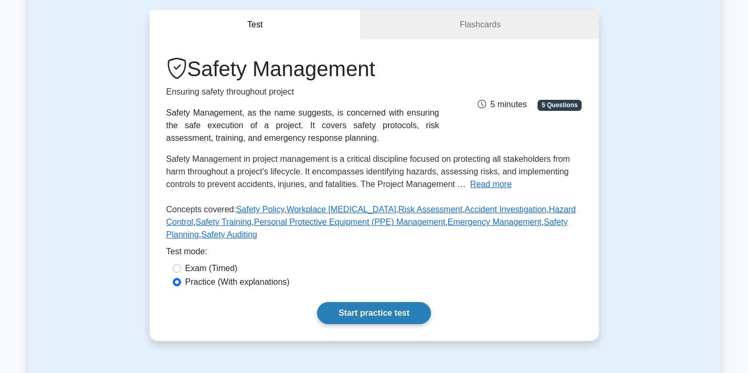
click at [367, 316] on link "Start practice test" at bounding box center [374, 313] width 114 height 22
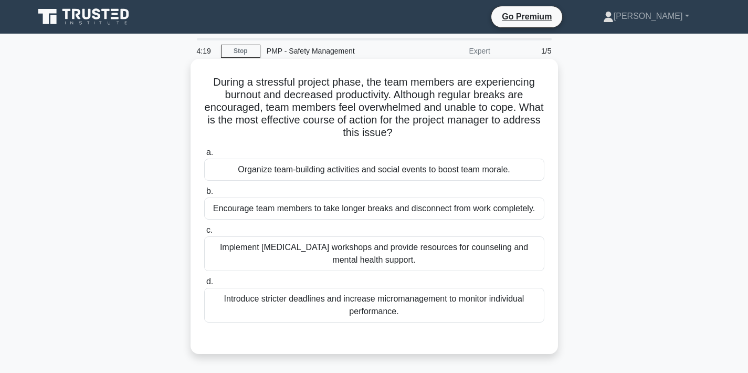
click at [362, 251] on div "Implement [MEDICAL_DATA] workshops and provide resources for counseling and men…" at bounding box center [374, 253] width 340 height 35
click at [204, 234] on input "c. Implement [MEDICAL_DATA] workshops and provide resources for counseling and …" at bounding box center [204, 230] width 0 height 7
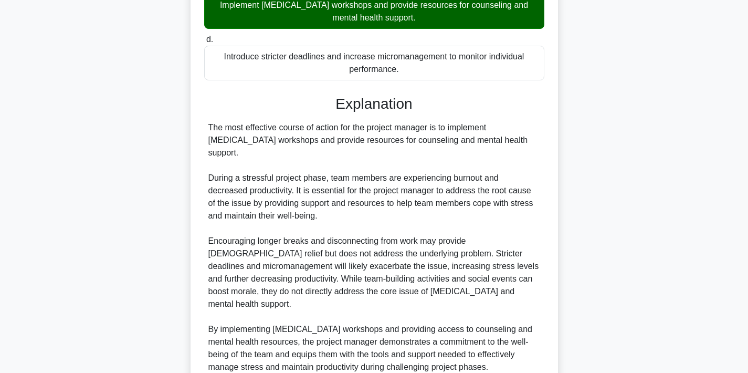
scroll to position [325, 0]
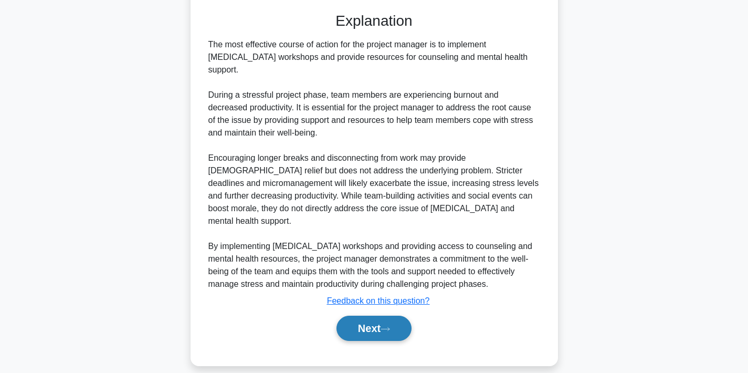
click at [374, 316] on button "Next" at bounding box center [374, 328] width 75 height 25
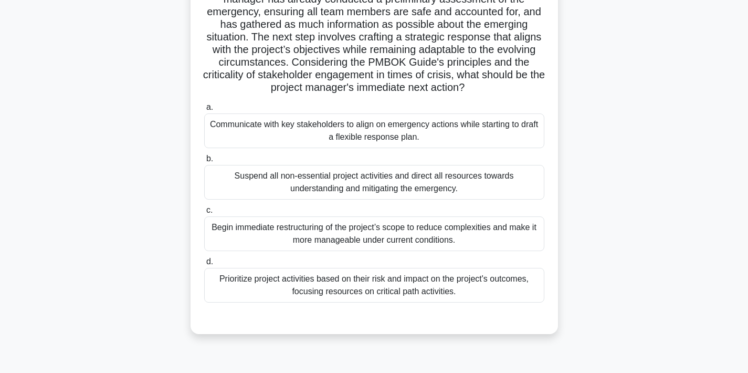
scroll to position [151, 0]
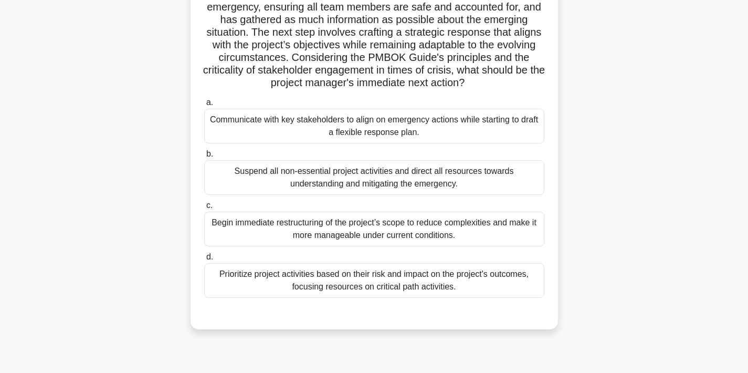
click at [470, 282] on div "Prioritize project activities based on their risk and impact on the project's o…" at bounding box center [374, 280] width 340 height 35
click at [204, 260] on input "d. Prioritize project activities based on their risk and impact on the project'…" at bounding box center [204, 257] width 0 height 7
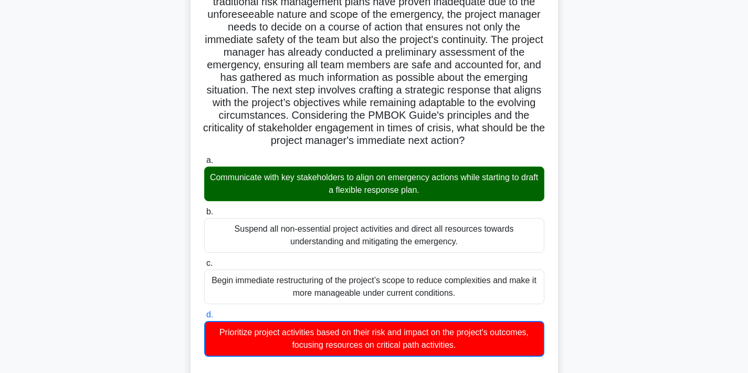
scroll to position [414, 0]
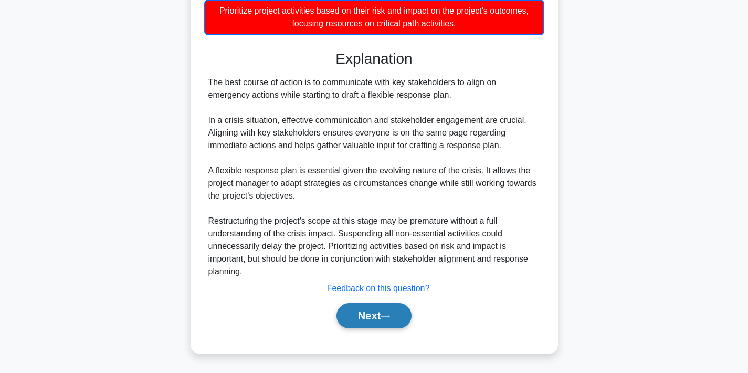
click at [363, 318] on button "Next" at bounding box center [374, 315] width 75 height 25
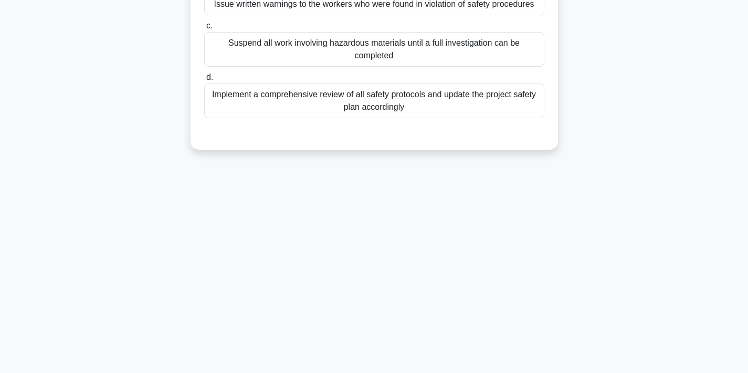
scroll to position [0, 0]
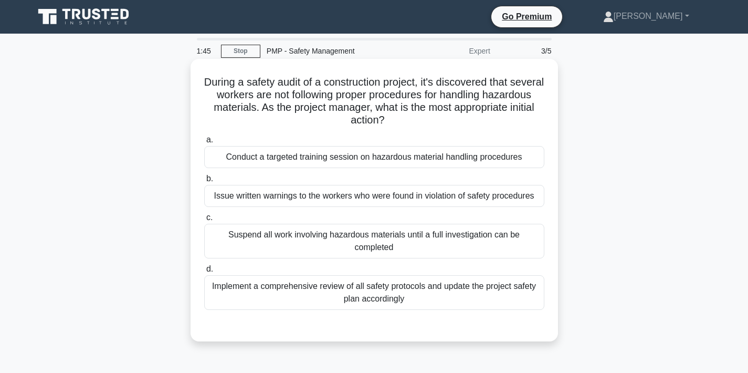
click at [508, 244] on div "Suspend all work involving hazardous materials until a full investigation can b…" at bounding box center [374, 241] width 340 height 35
click at [204, 221] on input "c. Suspend all work involving hazardous materials until a full investigation ca…" at bounding box center [204, 217] width 0 height 7
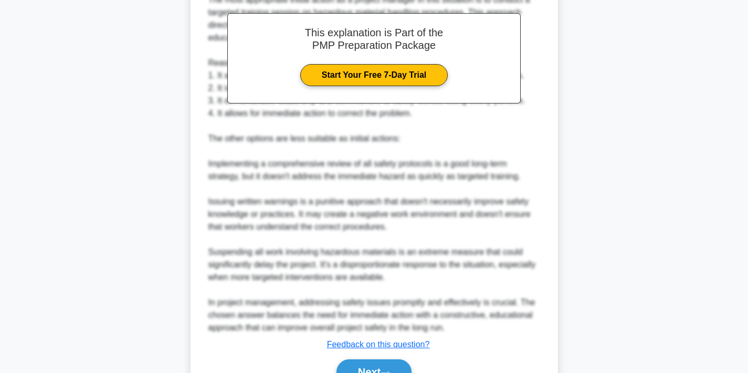
scroll to position [414, 0]
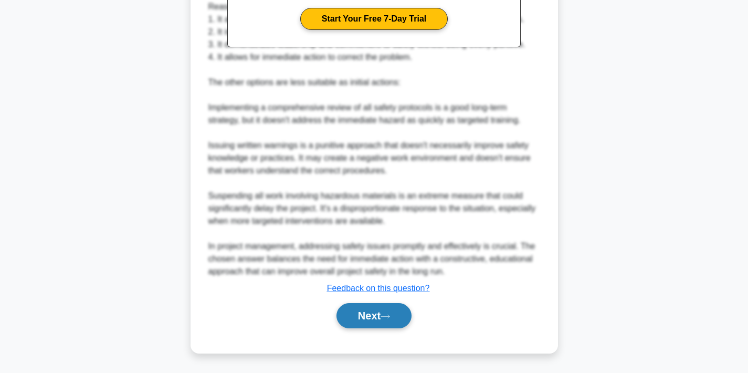
click at [366, 309] on button "Next" at bounding box center [374, 315] width 75 height 25
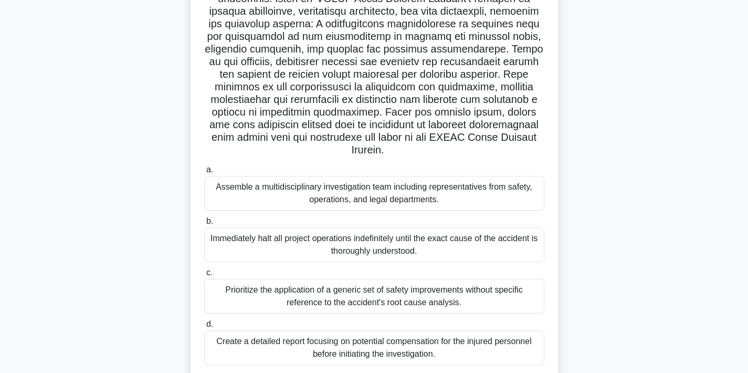
scroll to position [181, 0]
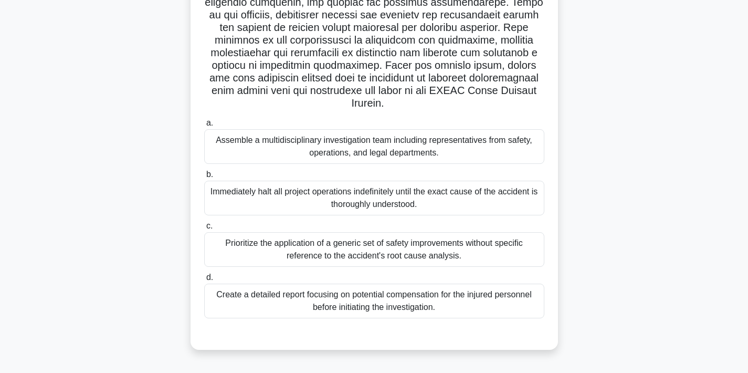
click at [397, 146] on div "Assemble a multidisciplinary investigation team including representatives from …" at bounding box center [374, 146] width 340 height 35
click at [204, 127] on input "a. Assemble a multidisciplinary investigation team including representatives fr…" at bounding box center [204, 123] width 0 height 7
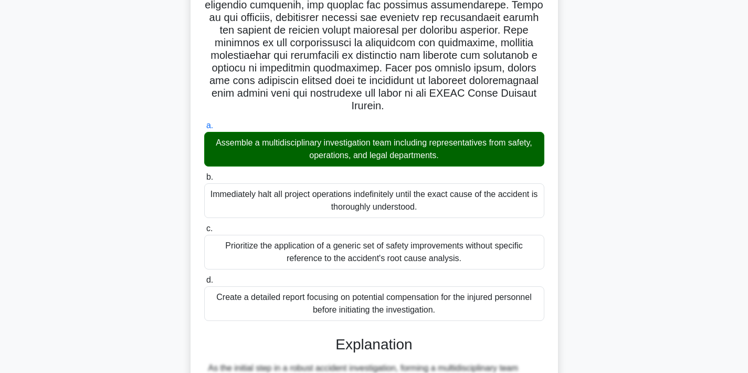
scroll to position [375, 0]
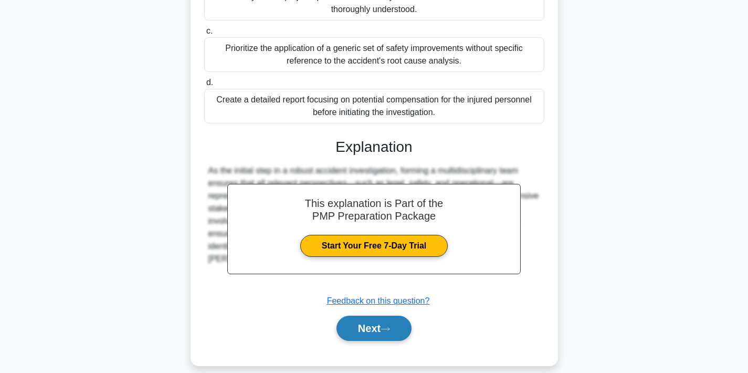
click at [364, 316] on button "Next" at bounding box center [374, 328] width 75 height 25
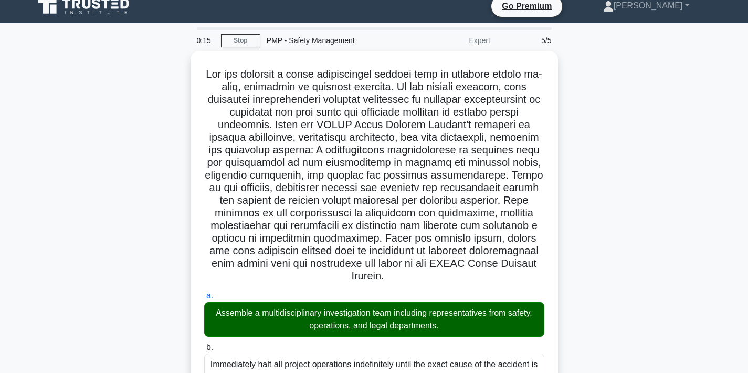
scroll to position [0, 0]
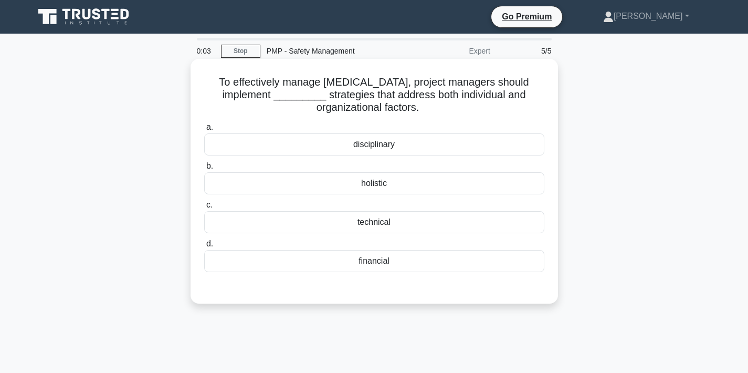
click at [400, 184] on div "holistic" at bounding box center [374, 183] width 340 height 22
click at [204, 170] on input "b. holistic" at bounding box center [204, 166] width 0 height 7
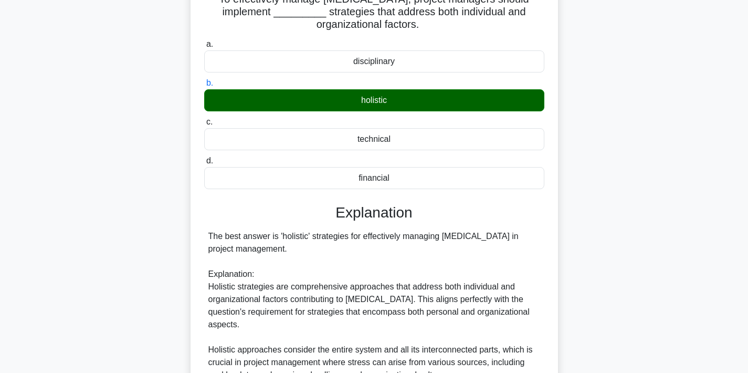
scroll to position [148, 0]
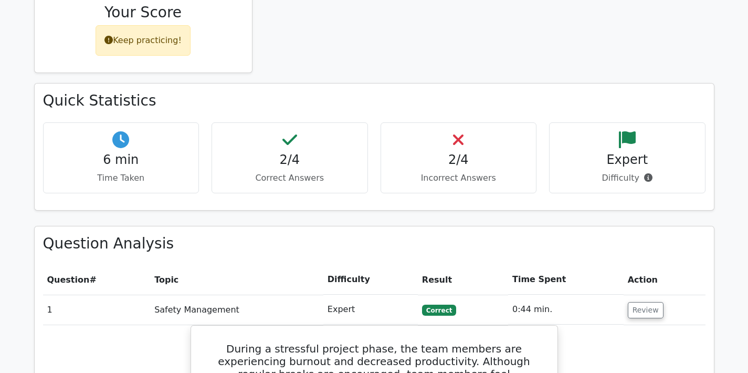
scroll to position [615, 0]
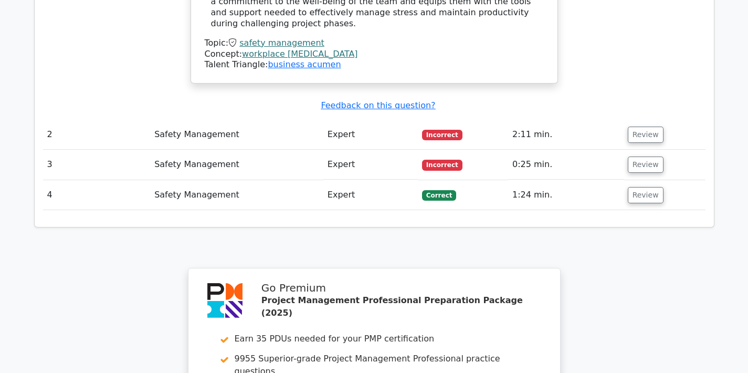
scroll to position [1384, 0]
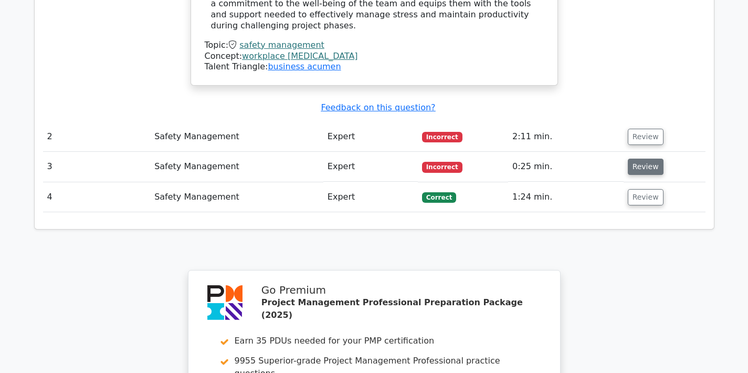
click at [643, 159] on button "Review" at bounding box center [646, 167] width 36 height 16
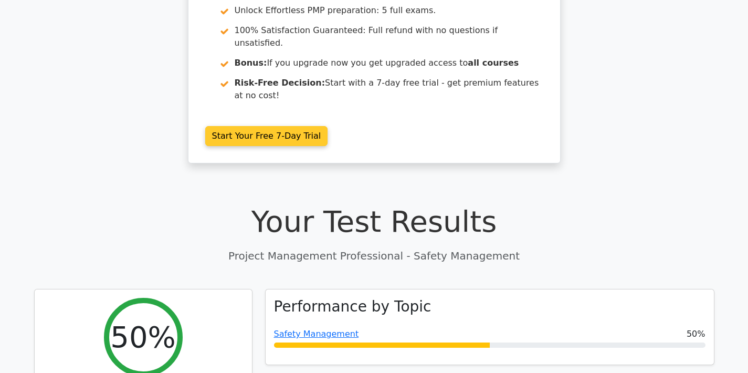
scroll to position [0, 0]
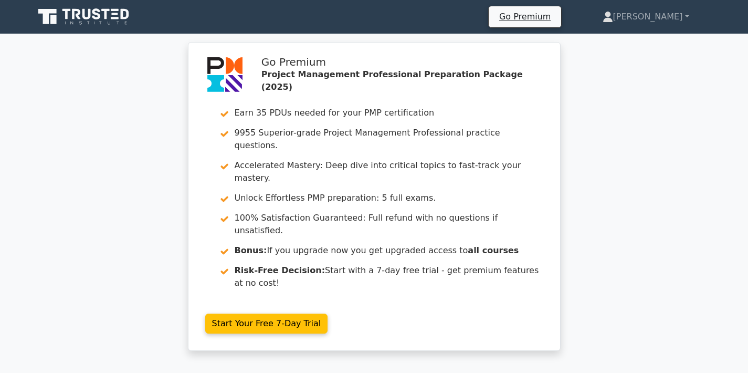
click at [682, 85] on div "Go Premium Project Management Professional Preparation Package (2025) Earn 35 P…" at bounding box center [374, 202] width 748 height 321
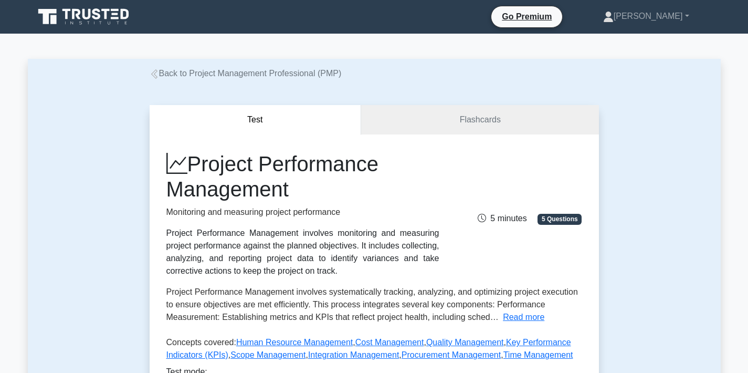
click at [695, 227] on div "Test Flashcards Project Performance Management Monitoring and measuring project…" at bounding box center [374, 283] width 693 height 406
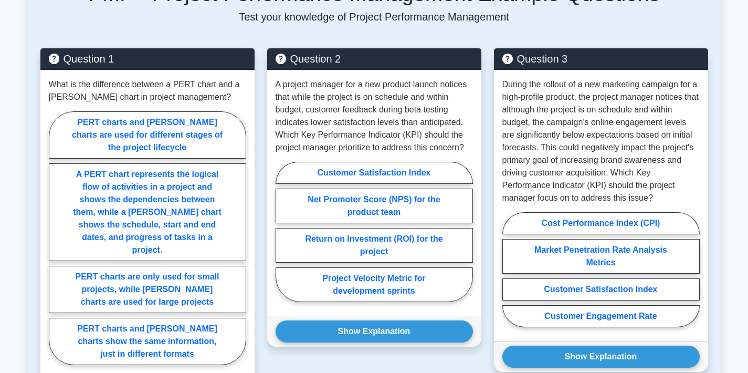
scroll to position [532, 0]
